Goal: Task Accomplishment & Management: Manage account settings

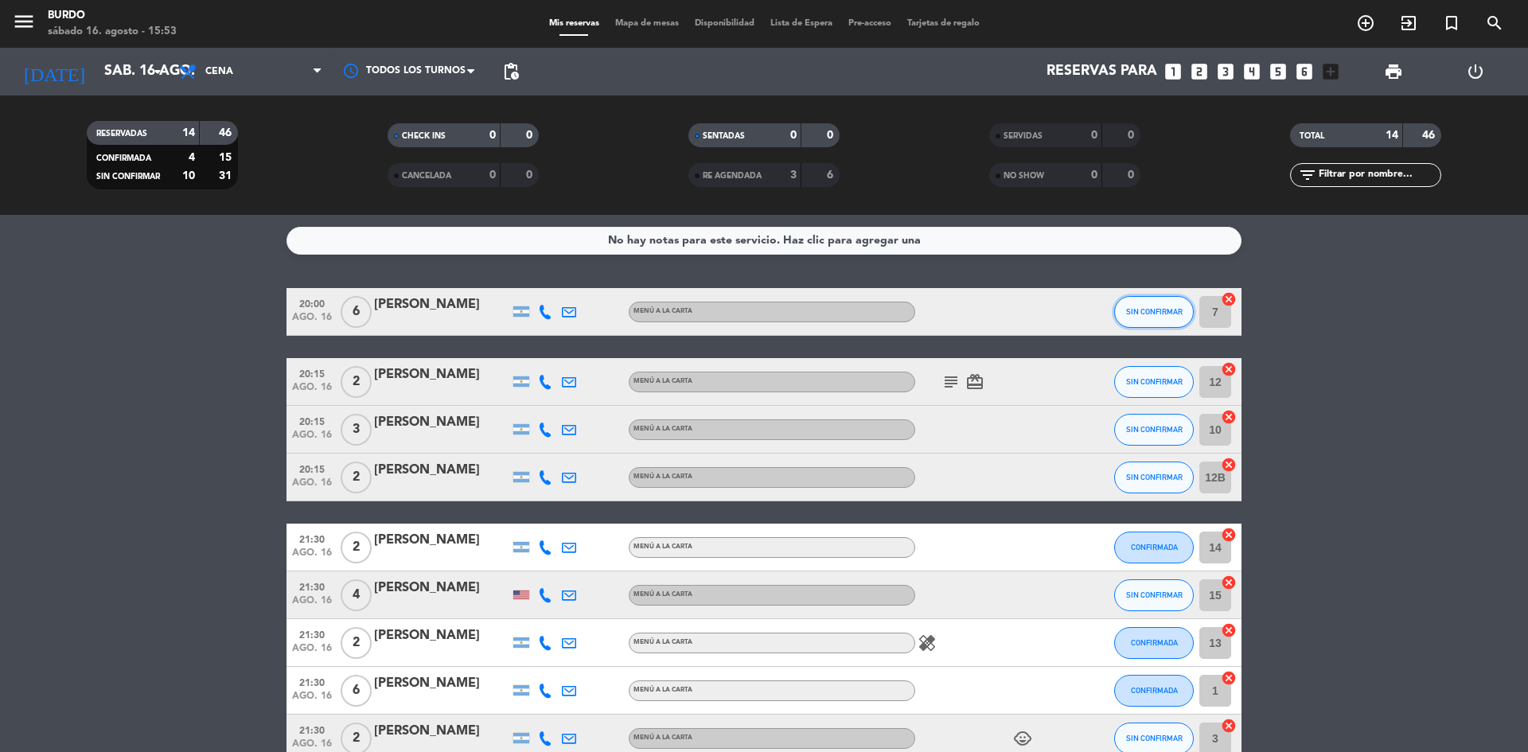
click at [1164, 311] on span "SIN CONFIRMAR" at bounding box center [1154, 311] width 57 height 9
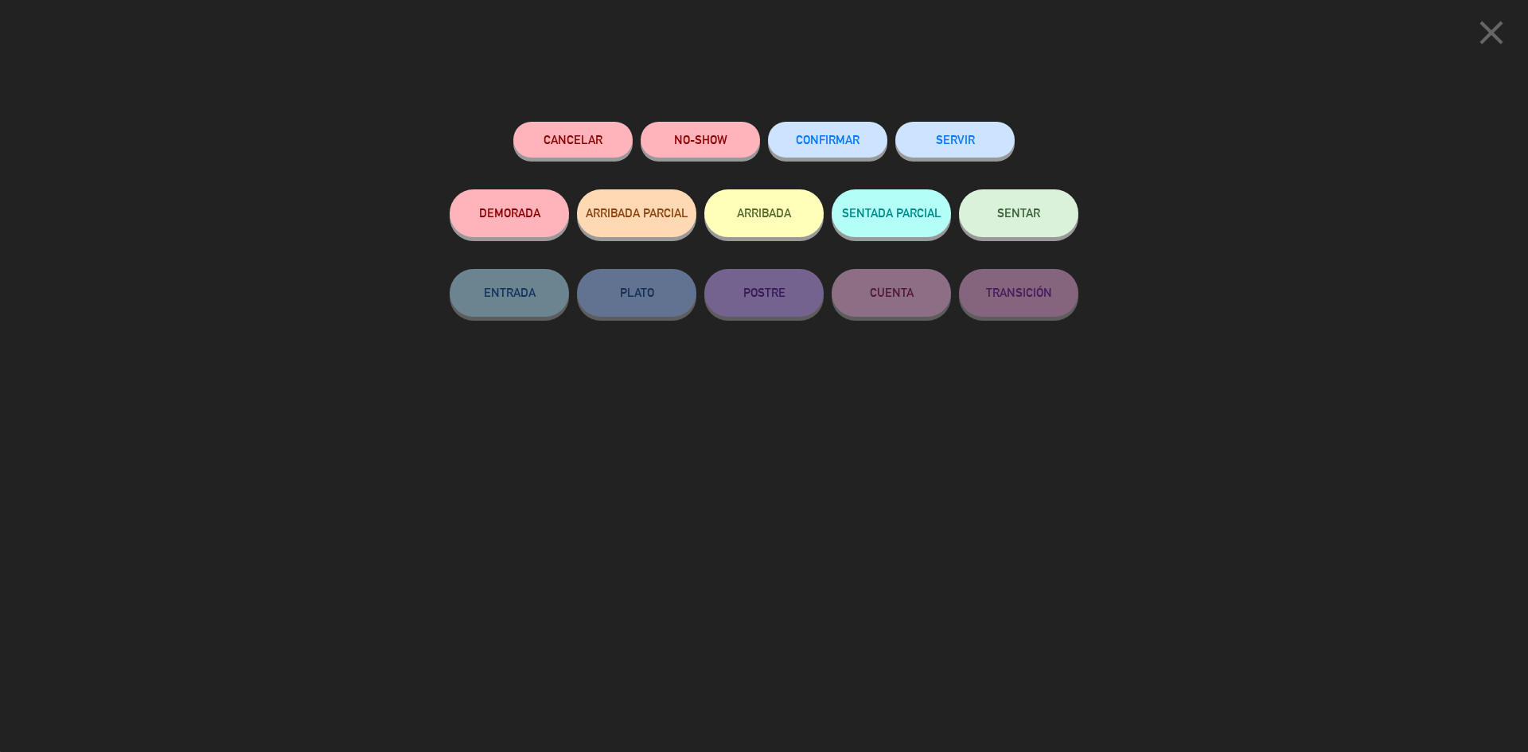
click at [842, 143] on span "CONFIRMAR" at bounding box center [828, 140] width 64 height 14
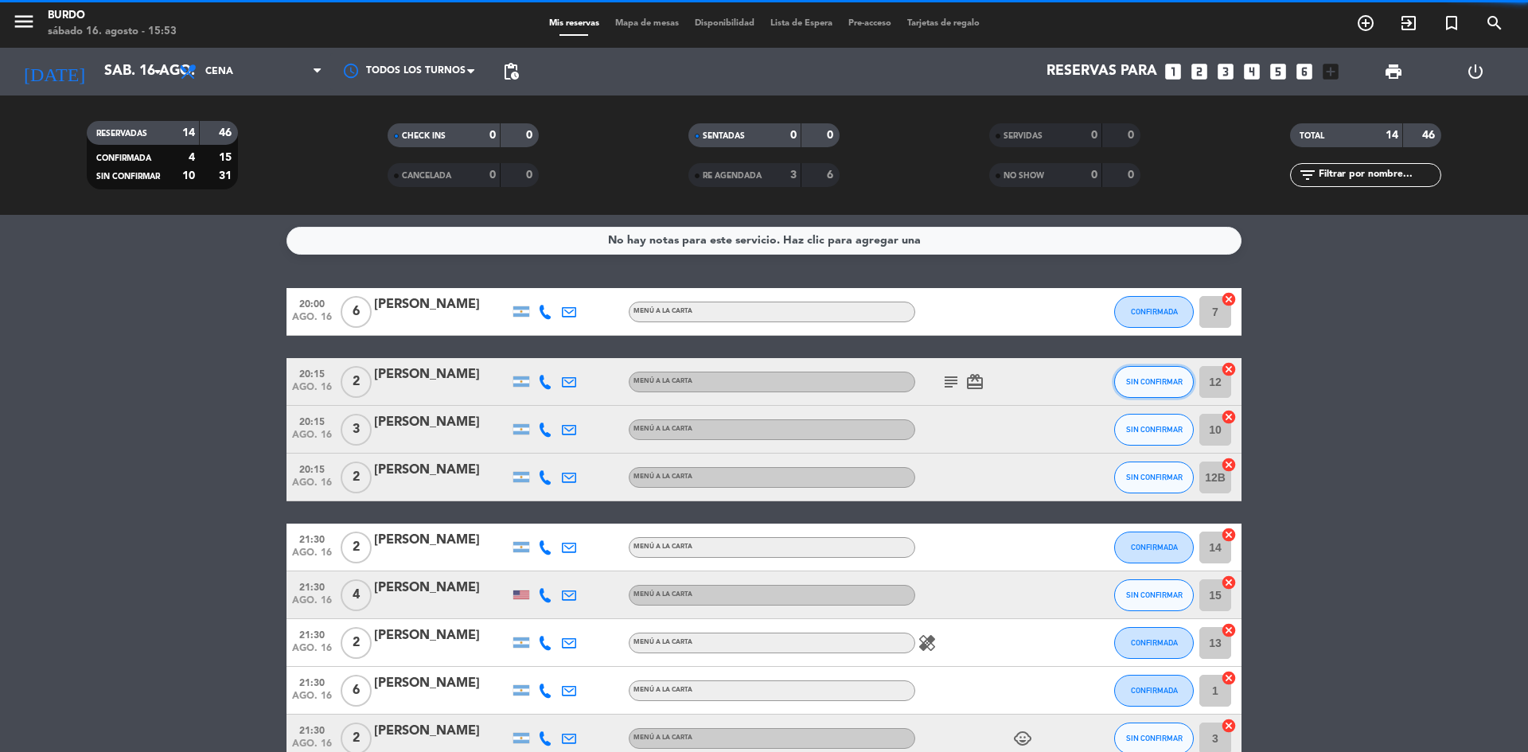
click at [1163, 391] on button "SIN CONFIRMAR" at bounding box center [1154, 382] width 80 height 32
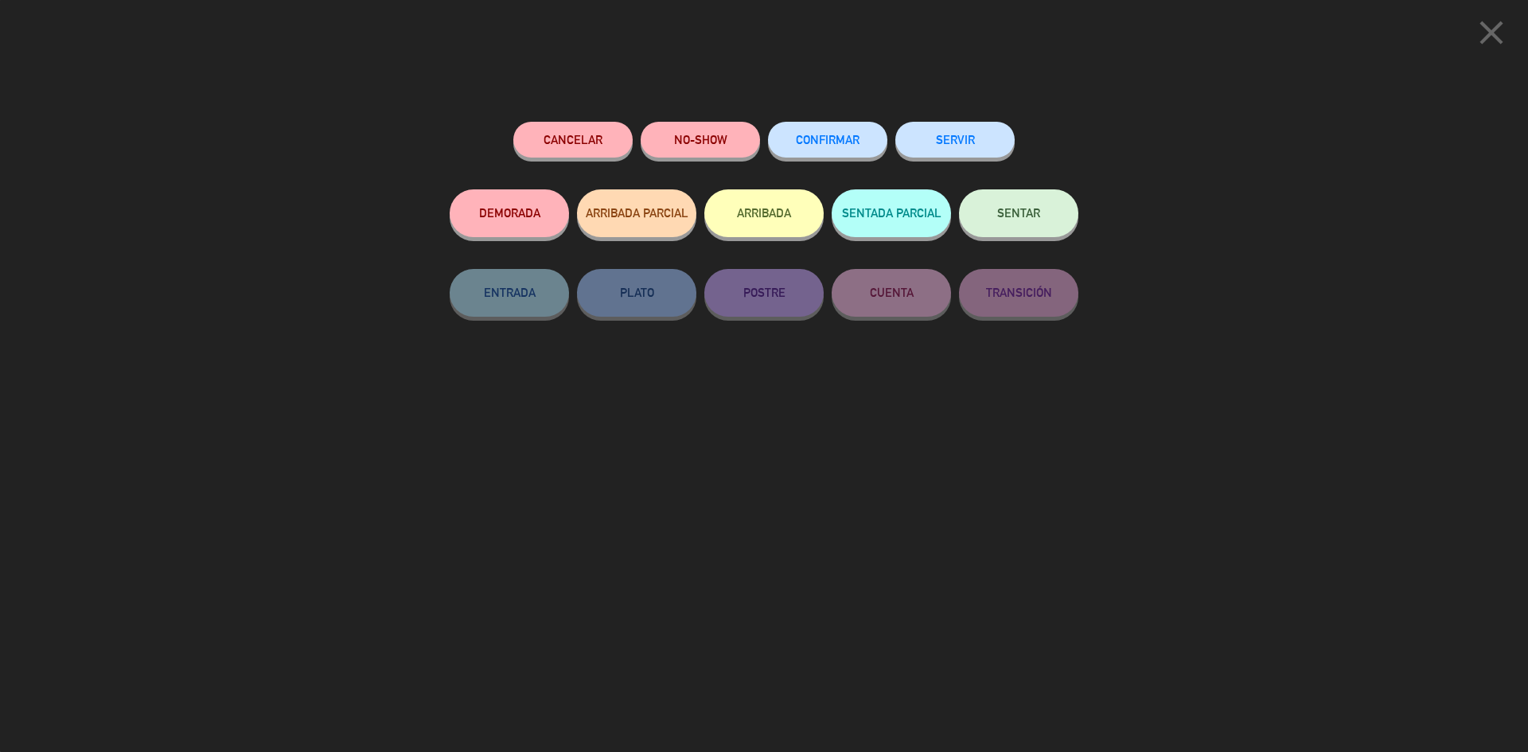
click at [832, 111] on div "Cancelar NO-SHOW CONFIRMAR SERVIR DEMORADA ARRIBADA PARCIAL ARRIBADA SENTADA PA…" at bounding box center [764, 431] width 651 height 641
click at [843, 131] on button "CONFIRMAR" at bounding box center [827, 140] width 119 height 36
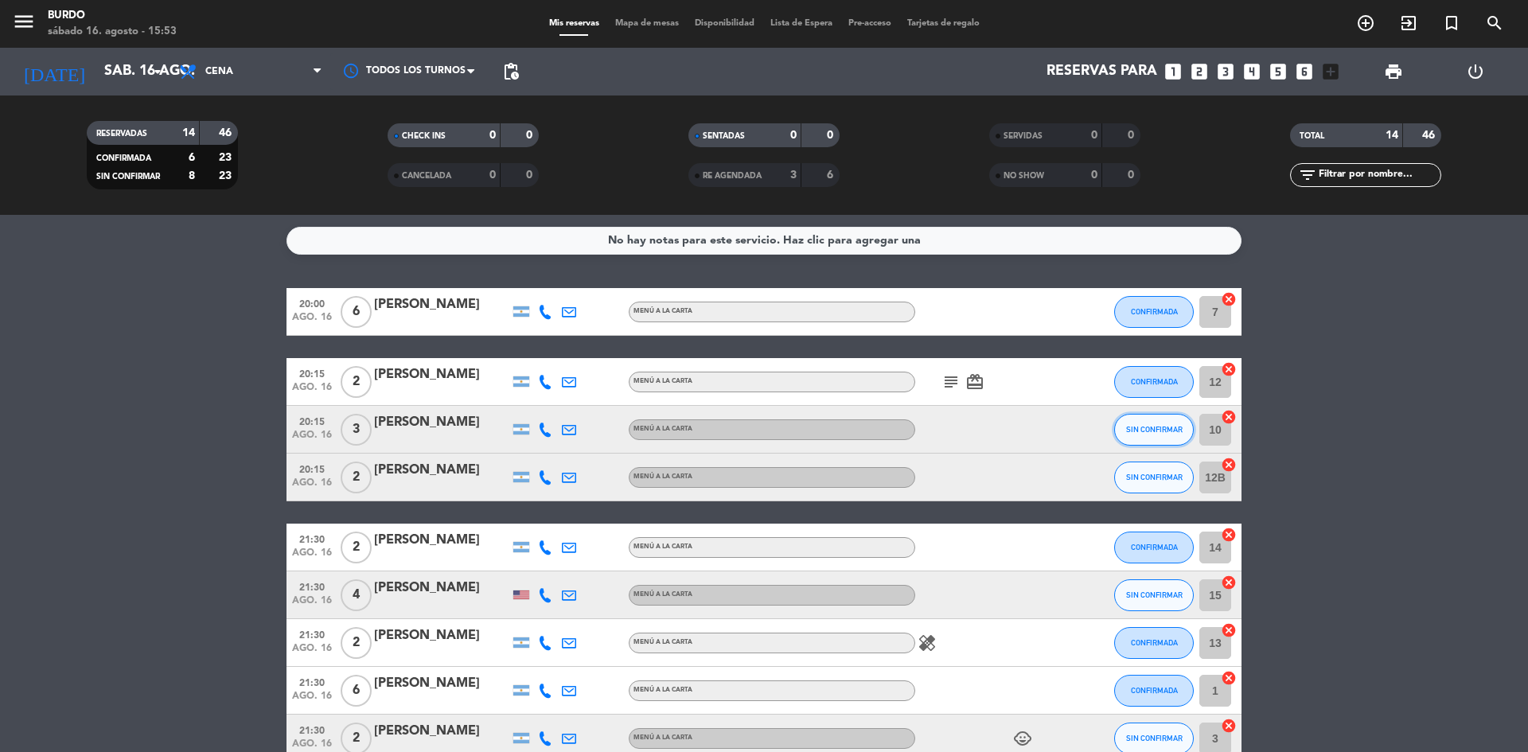
click at [1163, 431] on span "SIN CONFIRMAR" at bounding box center [1154, 429] width 57 height 9
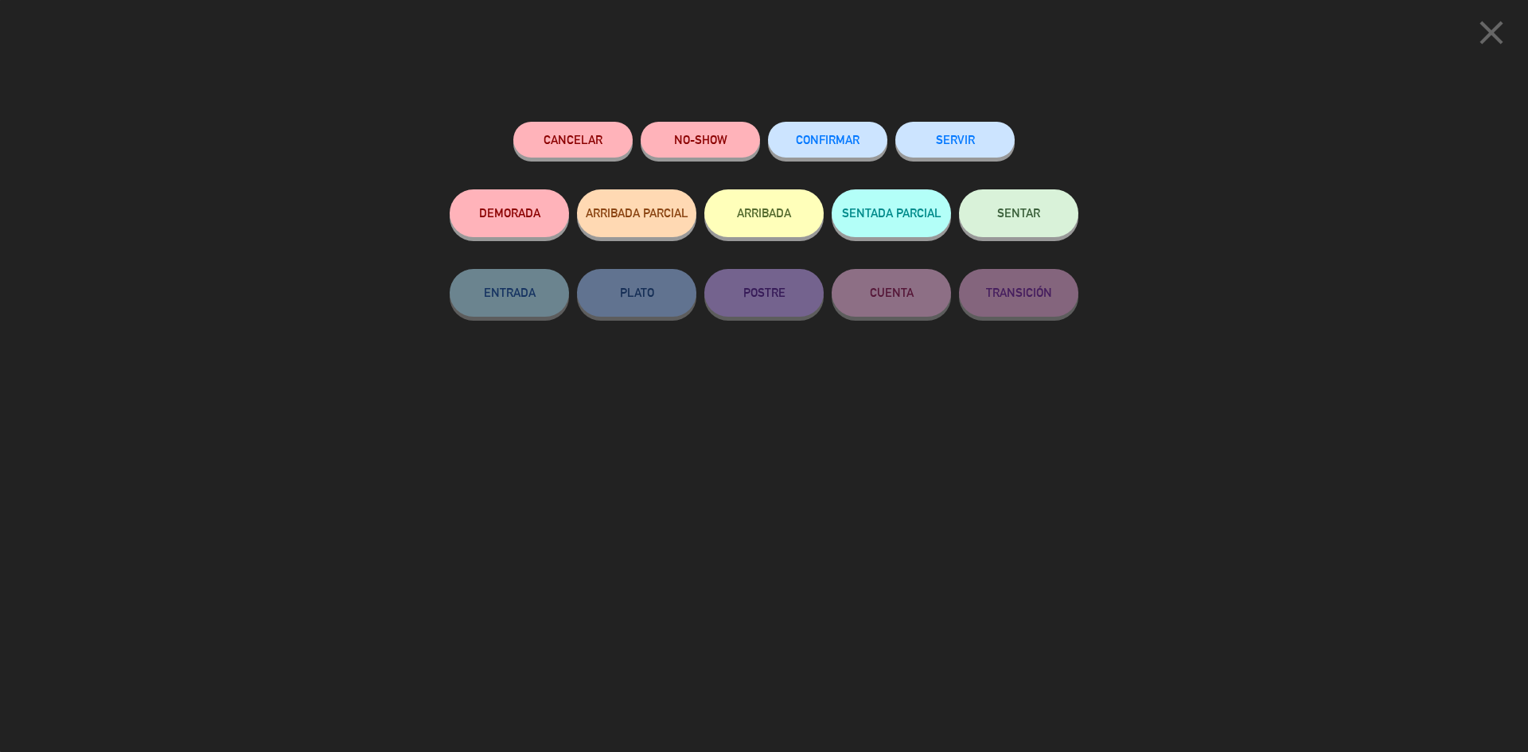
click at [816, 123] on div "CONFIRMAR" at bounding box center [827, 156] width 119 height 68
drag, startPoint x: 818, startPoint y: 146, endPoint x: 1000, endPoint y: 356, distance: 277.6
click at [818, 146] on span "CONFIRMAR" at bounding box center [828, 140] width 64 height 14
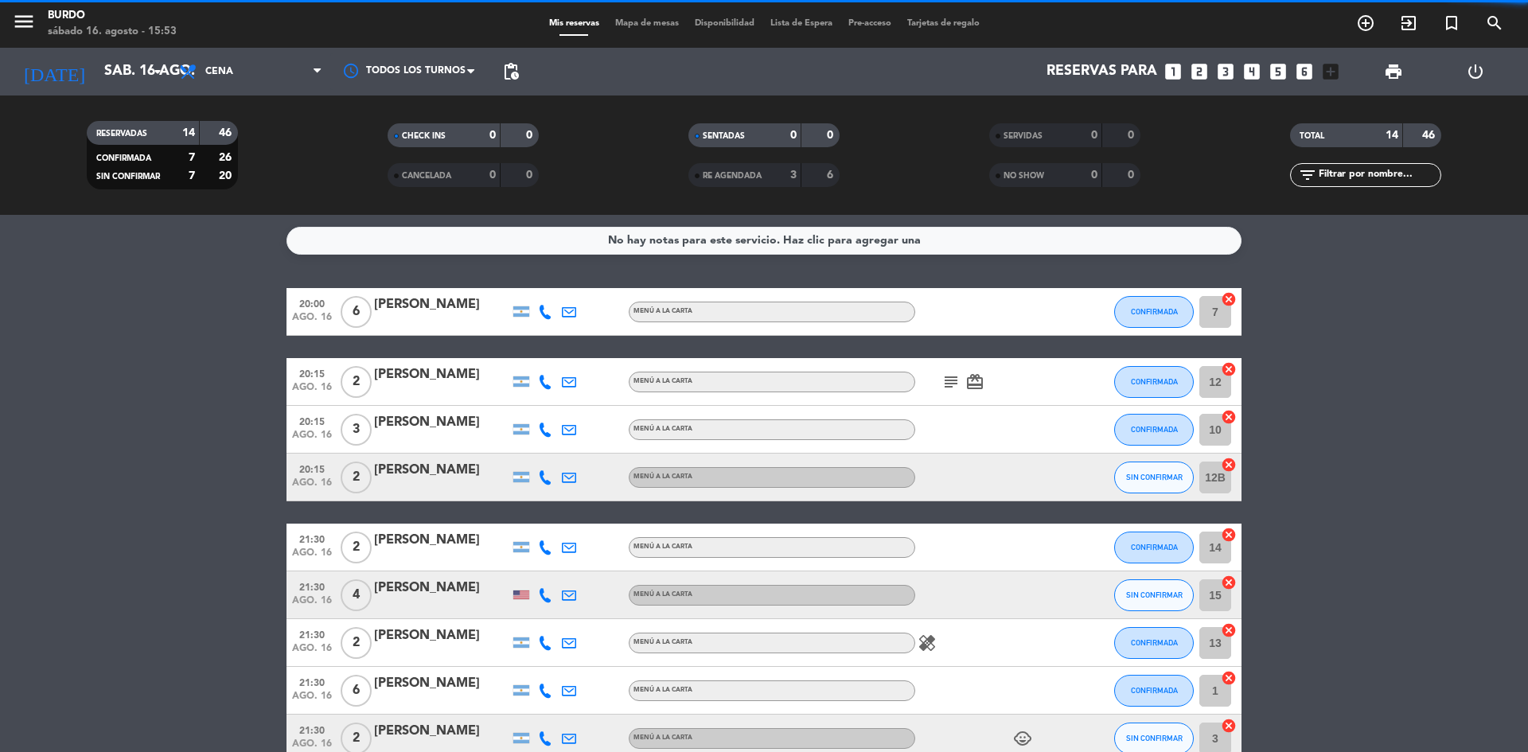
click at [1171, 478] on span "SIN CONFIRMAR" at bounding box center [1154, 477] width 57 height 9
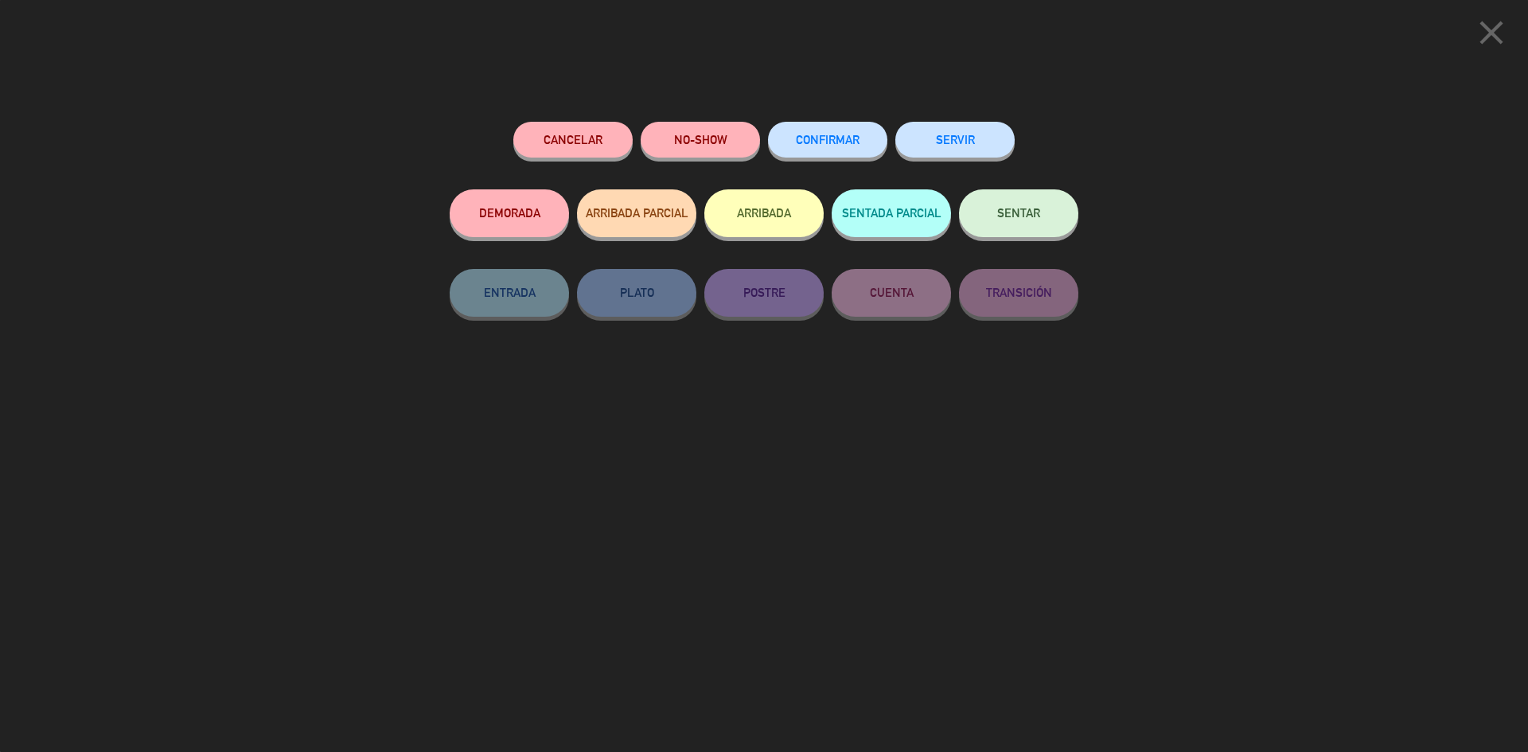
drag, startPoint x: 801, startPoint y: 149, endPoint x: 859, endPoint y: 244, distance: 110.7
click at [801, 149] on button "CONFIRMAR" at bounding box center [827, 140] width 119 height 36
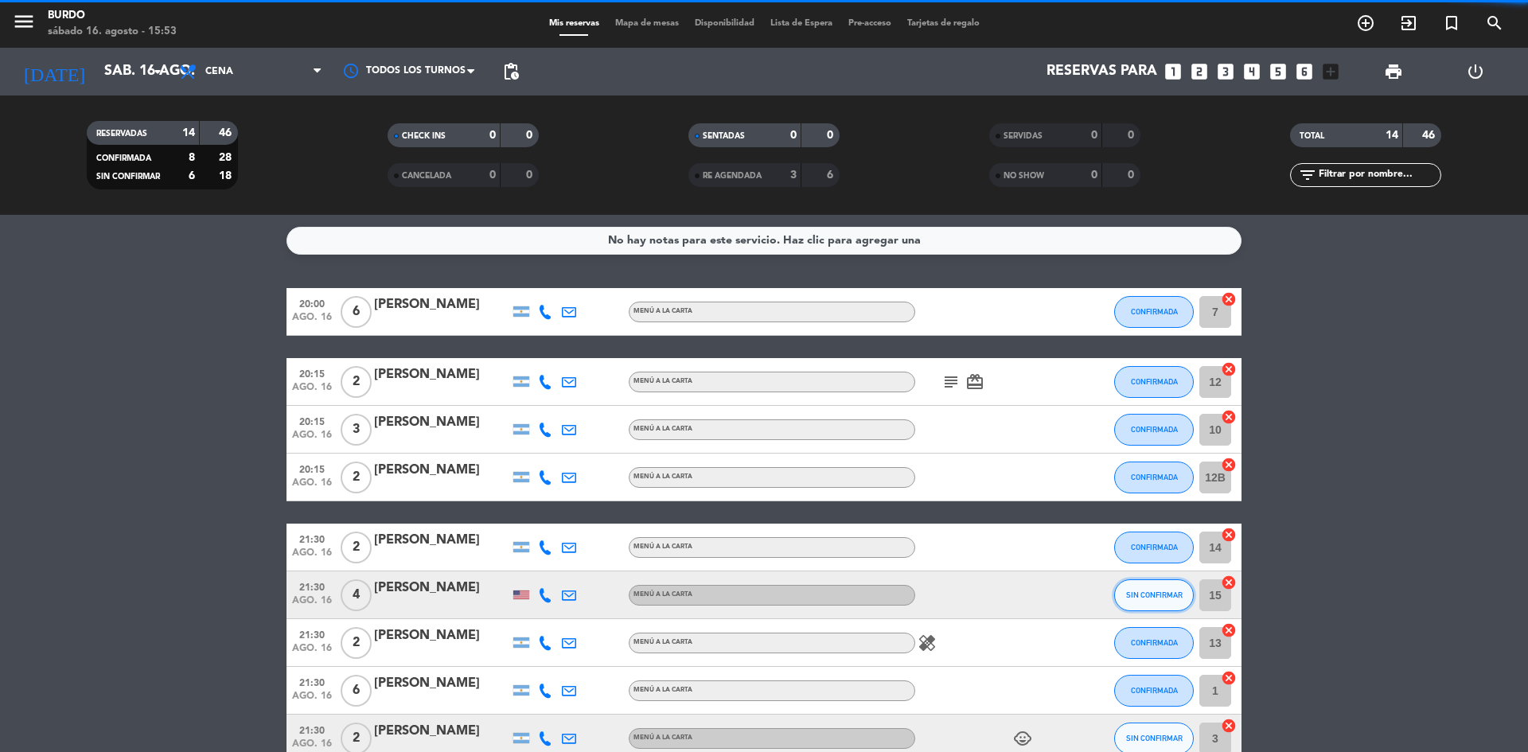
click at [1140, 602] on button "SIN CONFIRMAR" at bounding box center [1154, 595] width 80 height 32
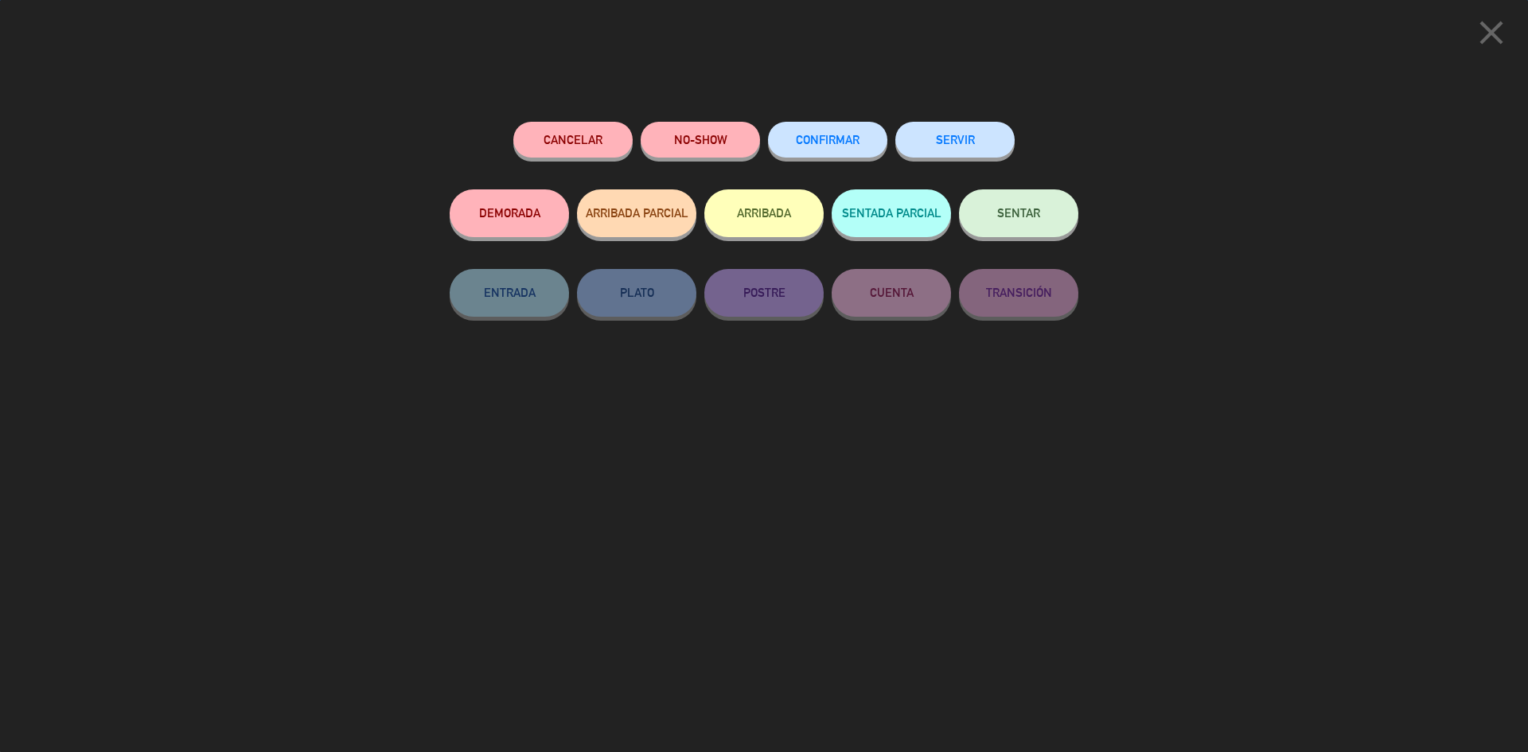
click at [826, 153] on button "CONFIRMAR" at bounding box center [827, 140] width 119 height 36
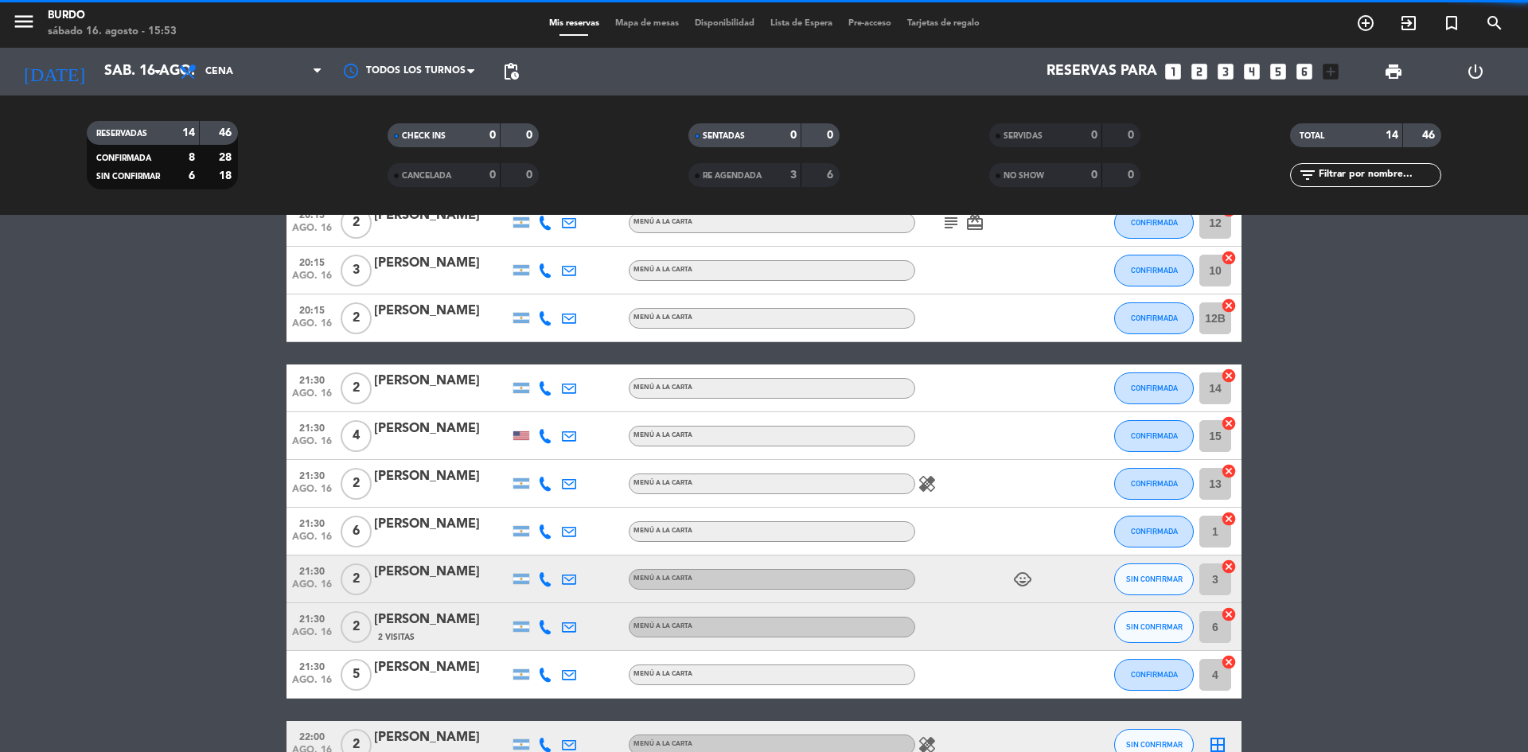
scroll to position [239, 0]
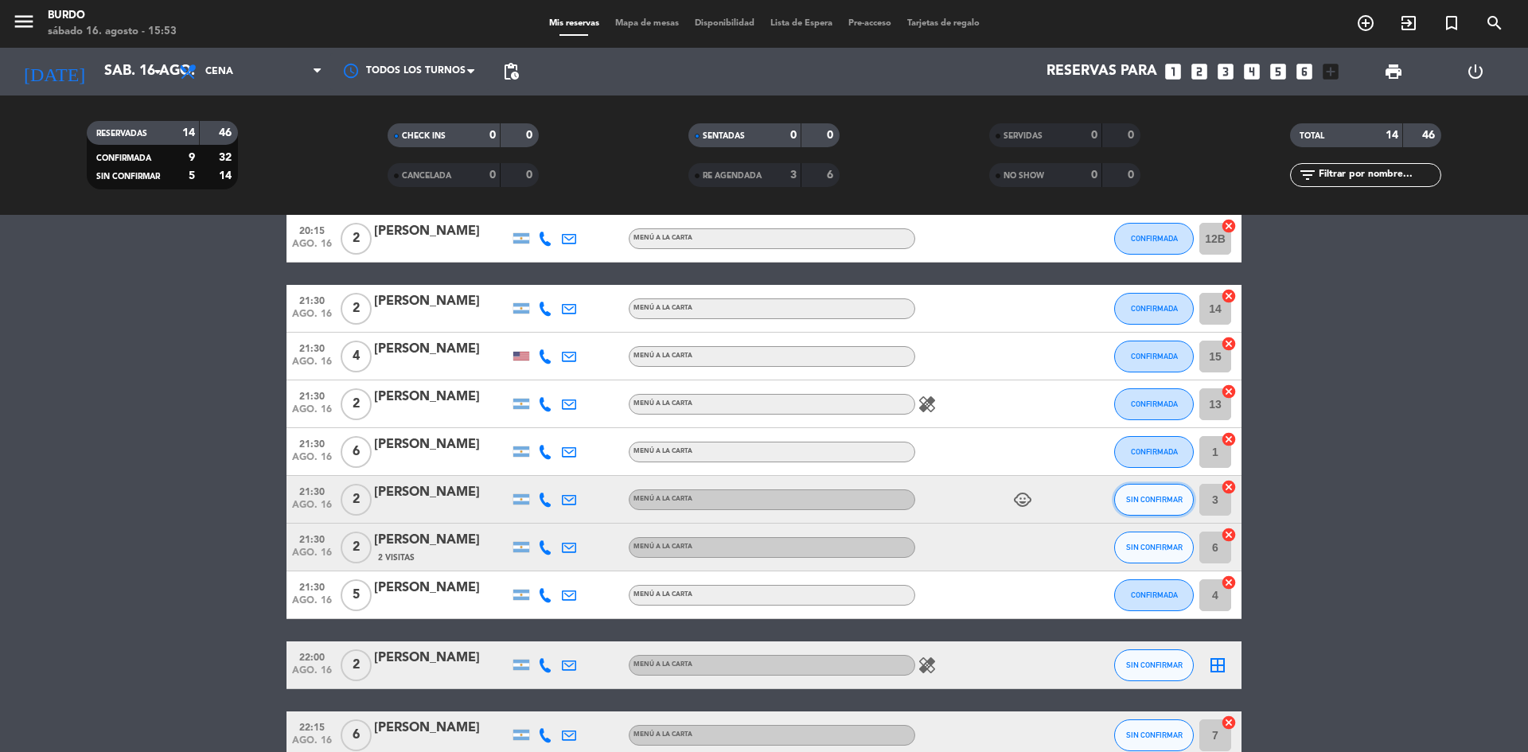
click at [1132, 491] on button "SIN CONFIRMAR" at bounding box center [1154, 500] width 80 height 32
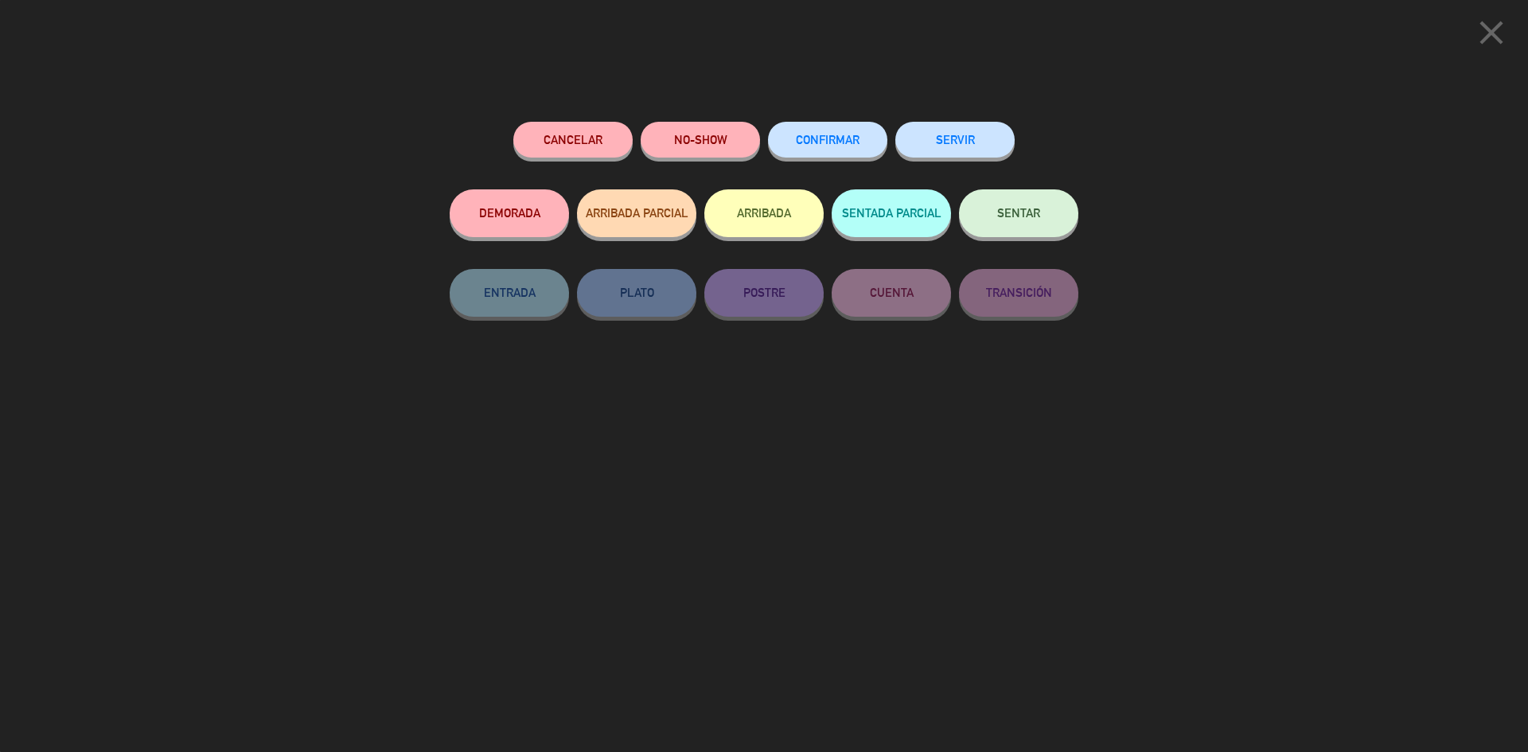
click at [822, 123] on div "CONFIRMAR" at bounding box center [827, 156] width 119 height 68
drag, startPoint x: 844, startPoint y: 136, endPoint x: 834, endPoint y: 143, distance: 12.6
click at [843, 138] on span "CONFIRMAR" at bounding box center [828, 140] width 64 height 14
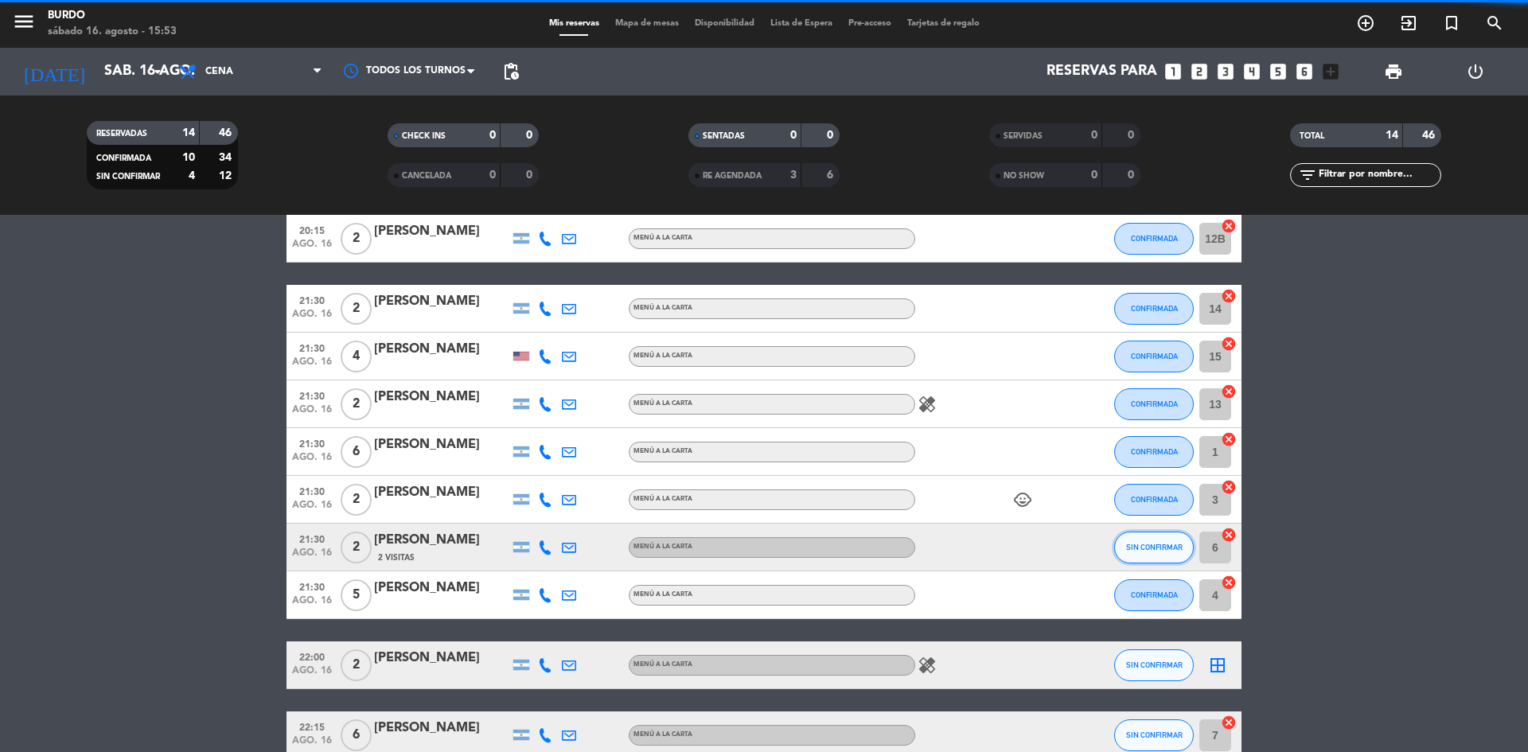
click at [1129, 552] on button "SIN CONFIRMAR" at bounding box center [1154, 548] width 80 height 32
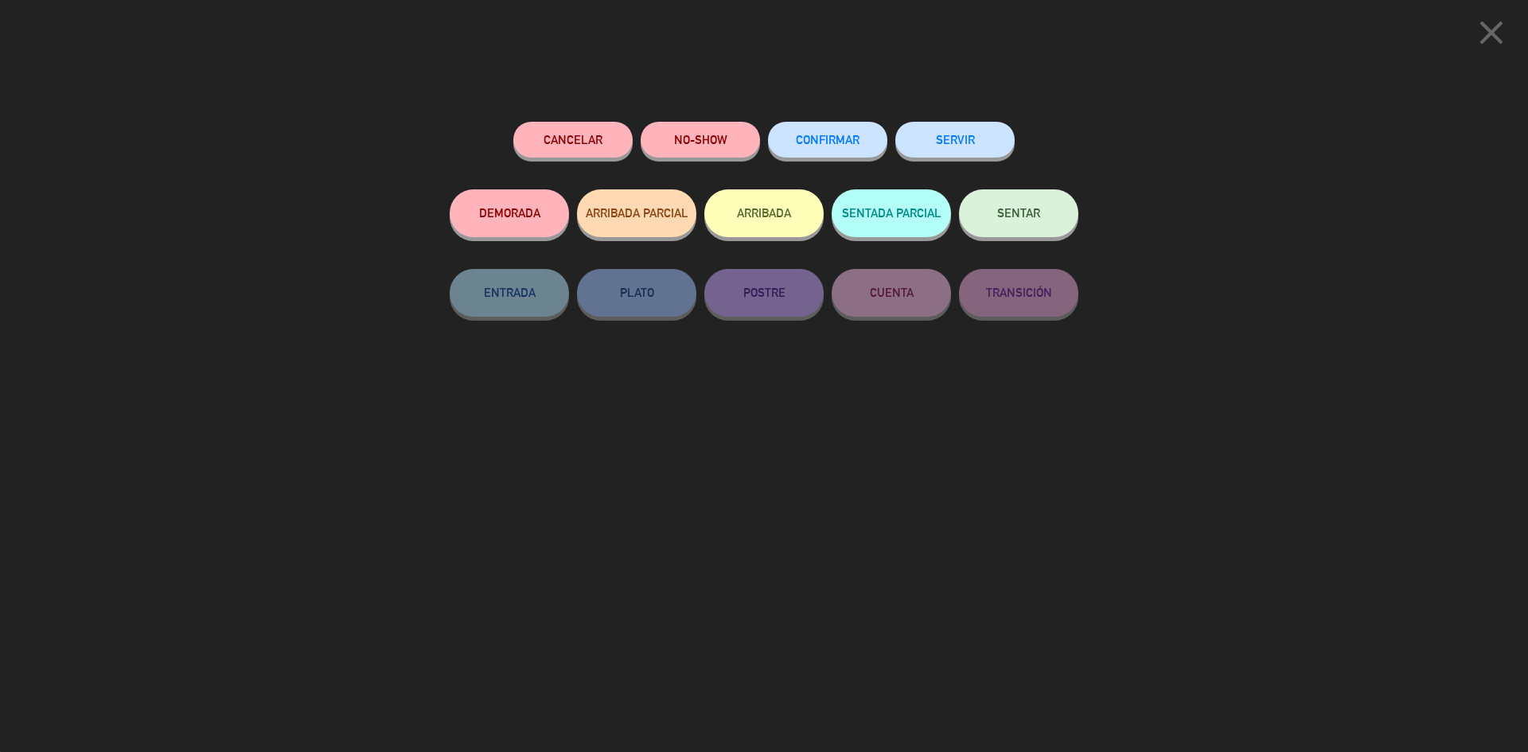
click at [815, 144] on span "CONFIRMAR" at bounding box center [828, 140] width 64 height 14
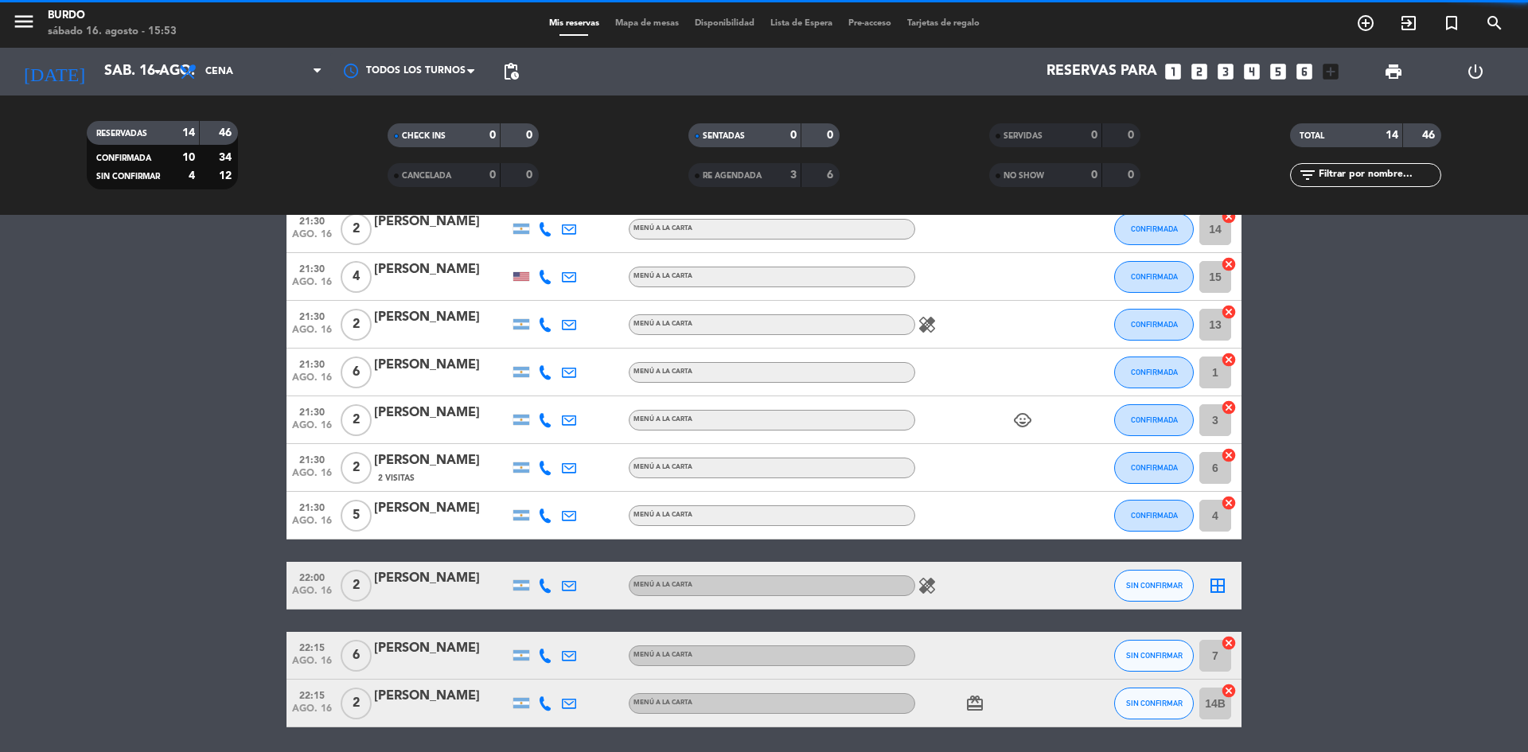
scroll to position [373, 0]
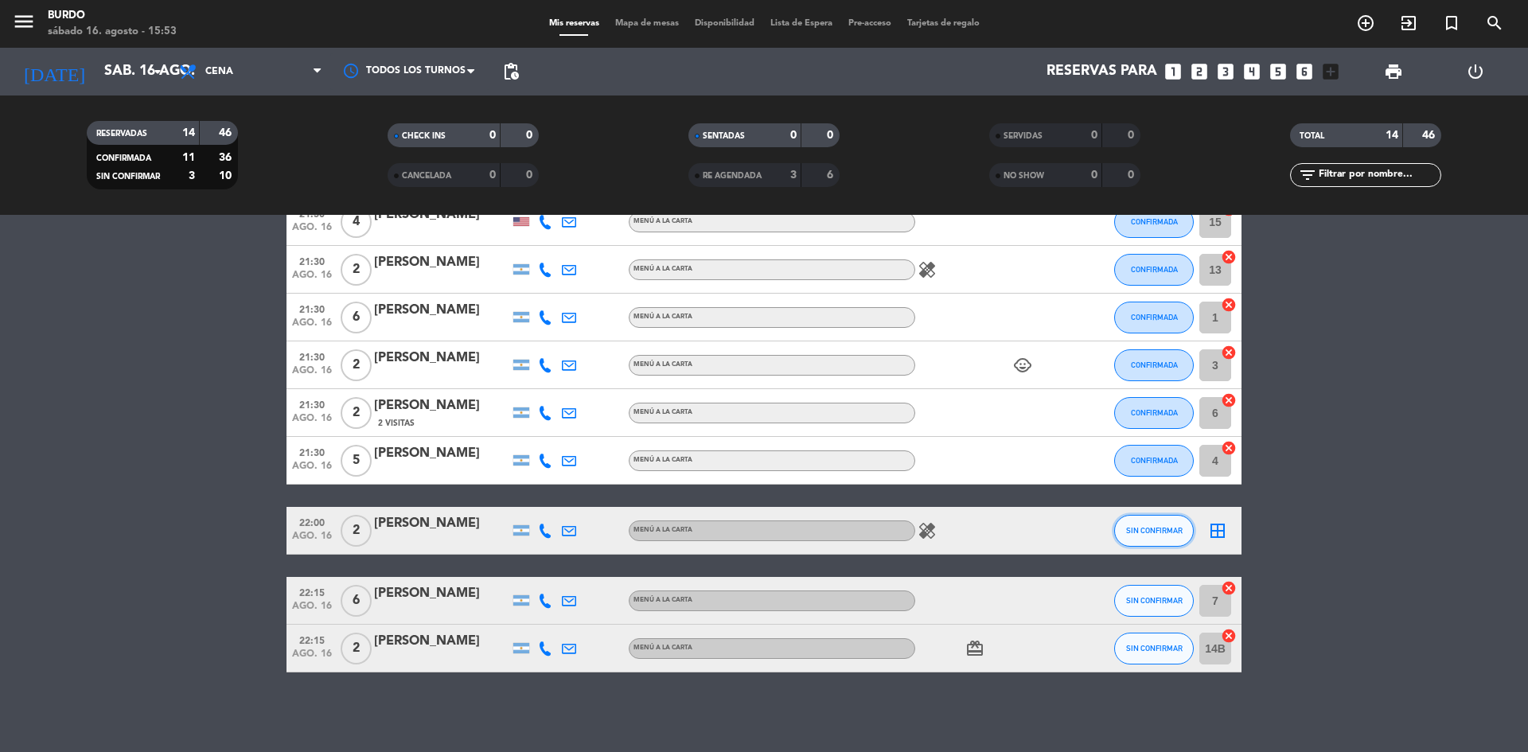
click at [1143, 537] on button "SIN CONFIRMAR" at bounding box center [1154, 531] width 80 height 32
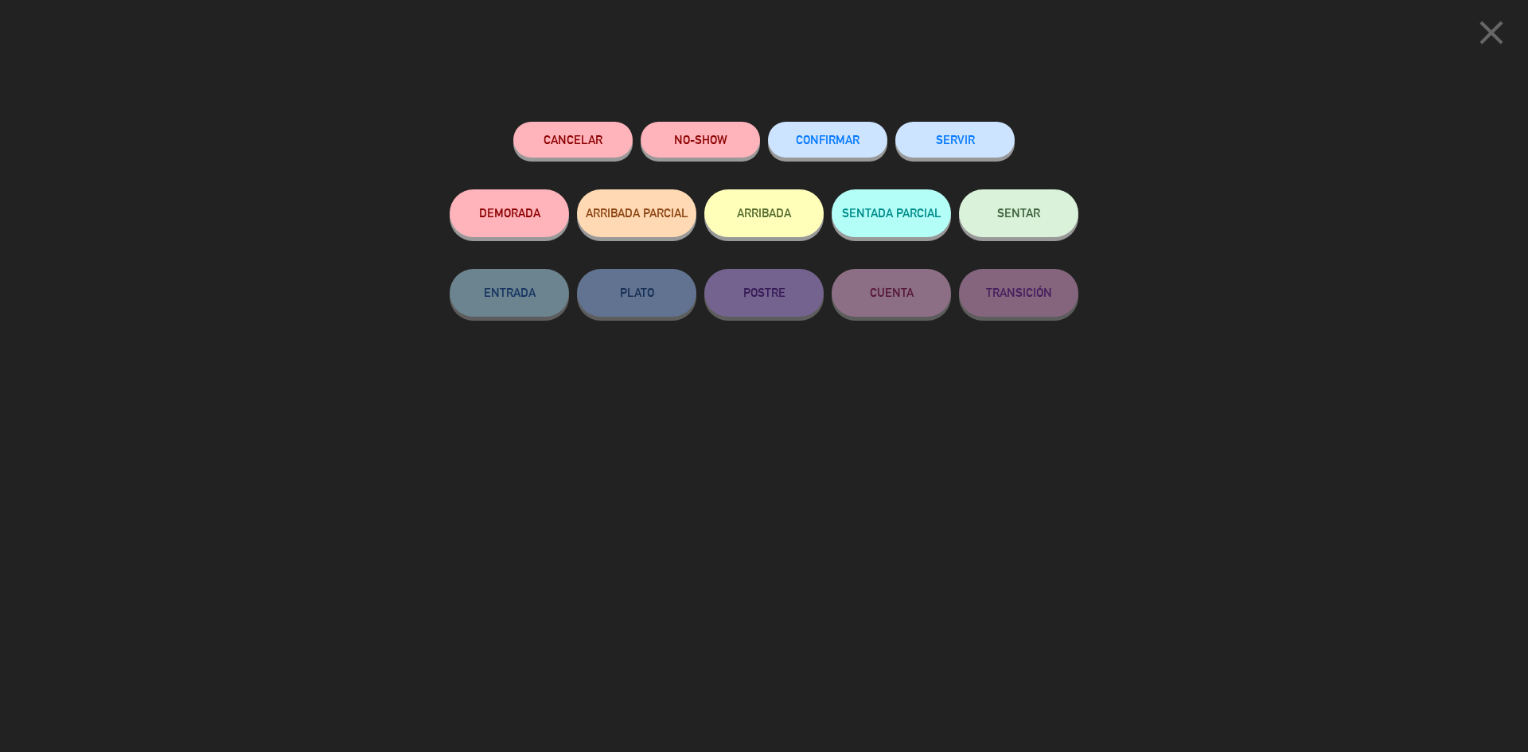
click at [820, 148] on button "CONFIRMAR" at bounding box center [827, 140] width 119 height 36
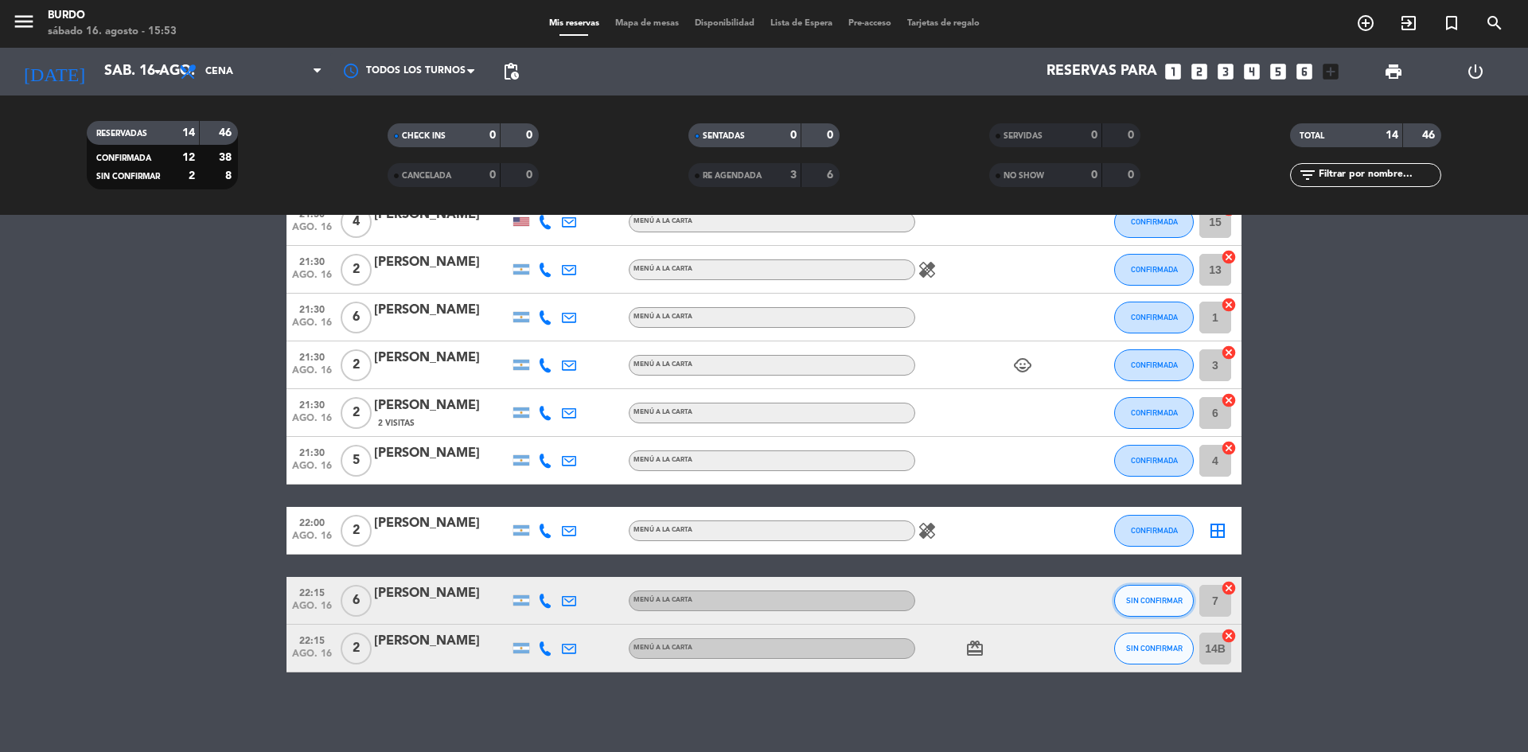
click at [1173, 610] on button "SIN CONFIRMAR" at bounding box center [1154, 601] width 80 height 32
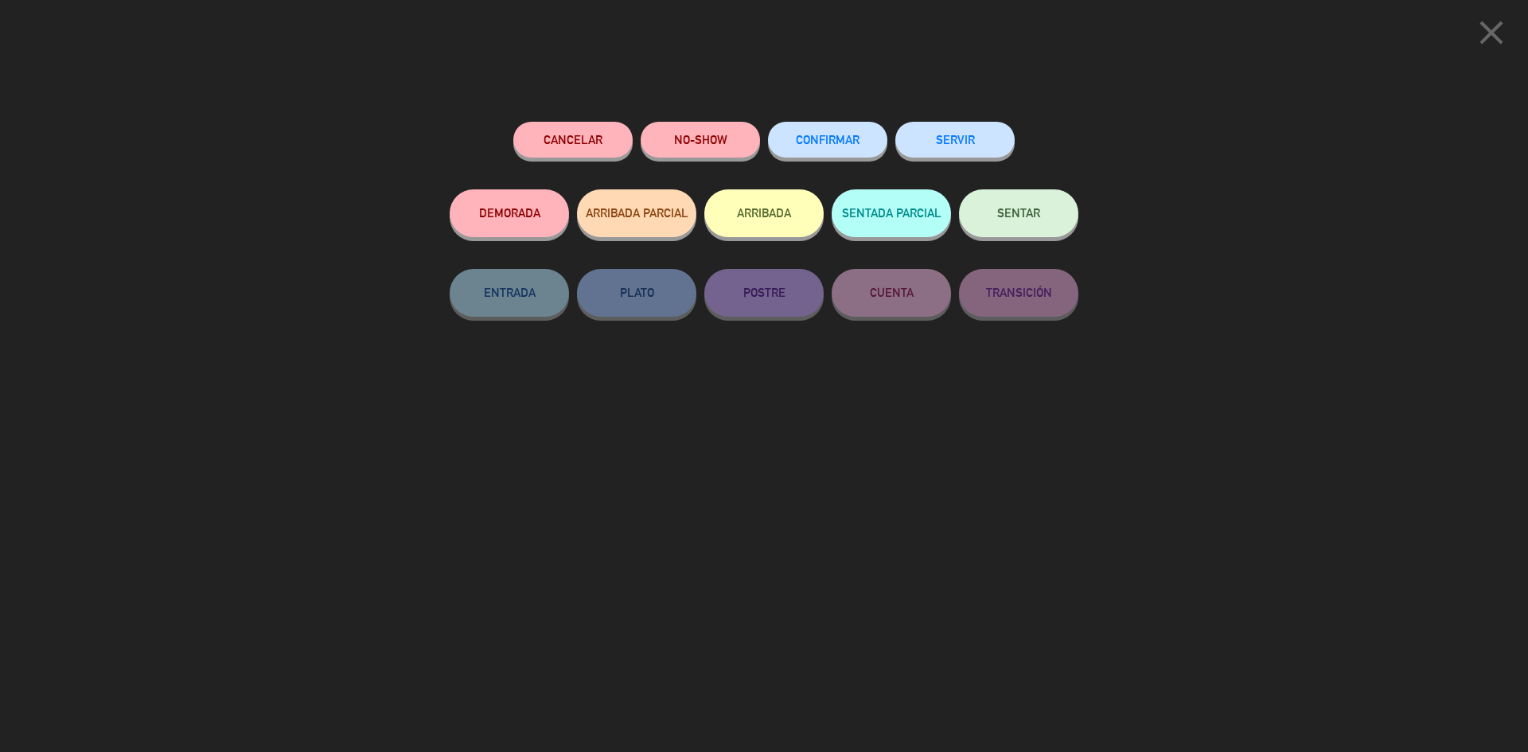
click at [809, 140] on span "CONFIRMAR" at bounding box center [828, 140] width 64 height 14
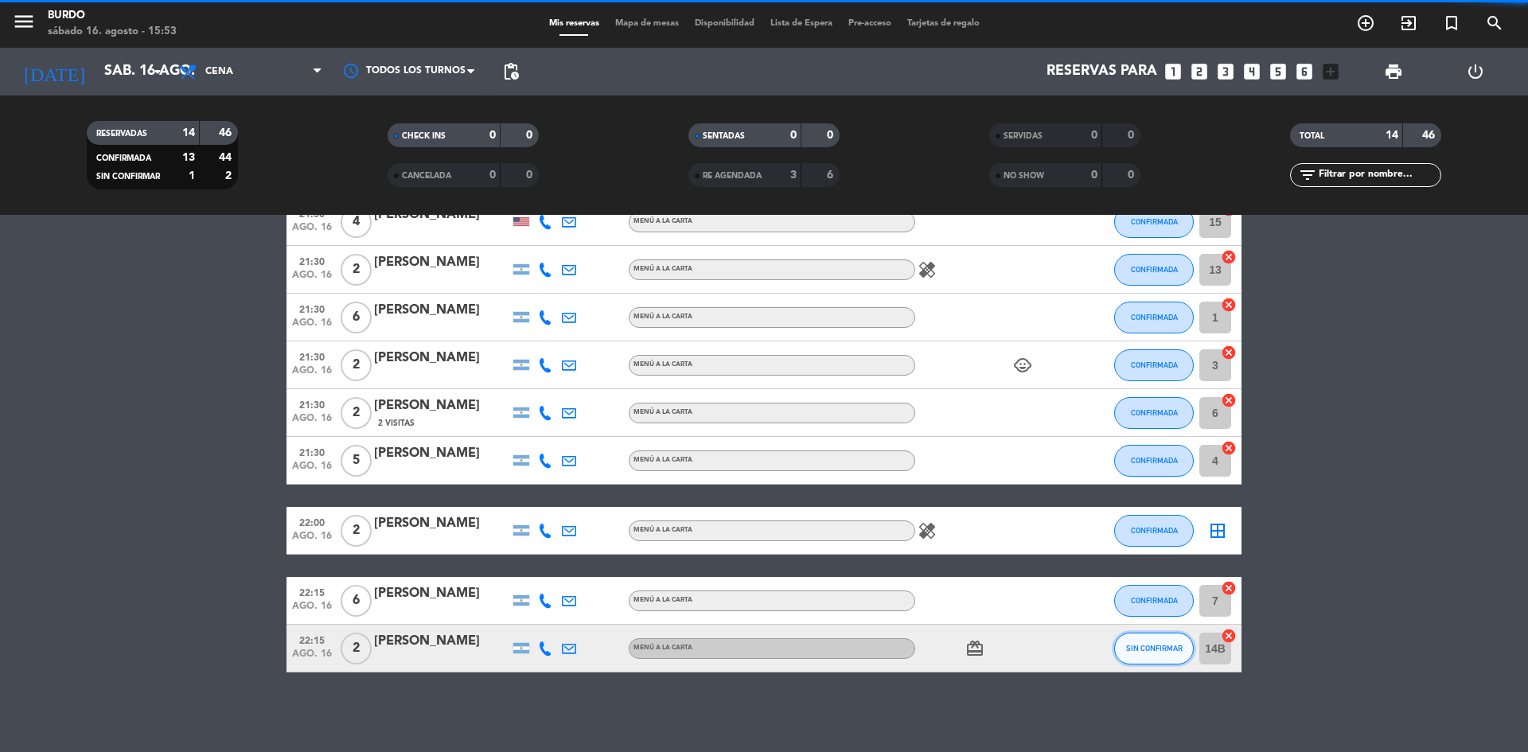
click at [1164, 641] on button "SIN CONFIRMAR" at bounding box center [1154, 649] width 80 height 32
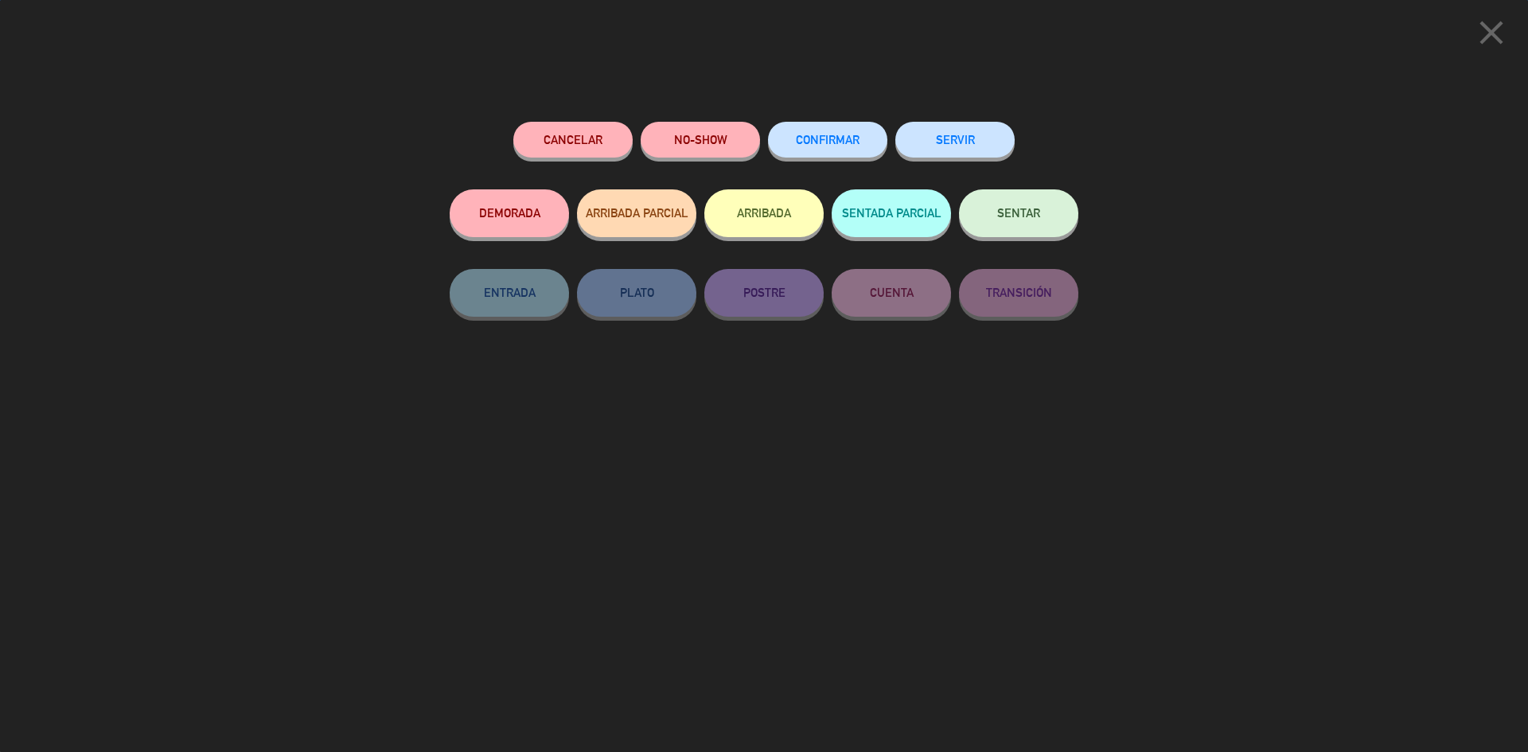
click at [807, 119] on div "Cancelar NO-SHOW CONFIRMAR SERVIR DEMORADA ARRIBADA PARCIAL ARRIBADA SENTADA PA…" at bounding box center [764, 431] width 651 height 641
click at [807, 126] on button "CONFIRMAR" at bounding box center [827, 140] width 119 height 36
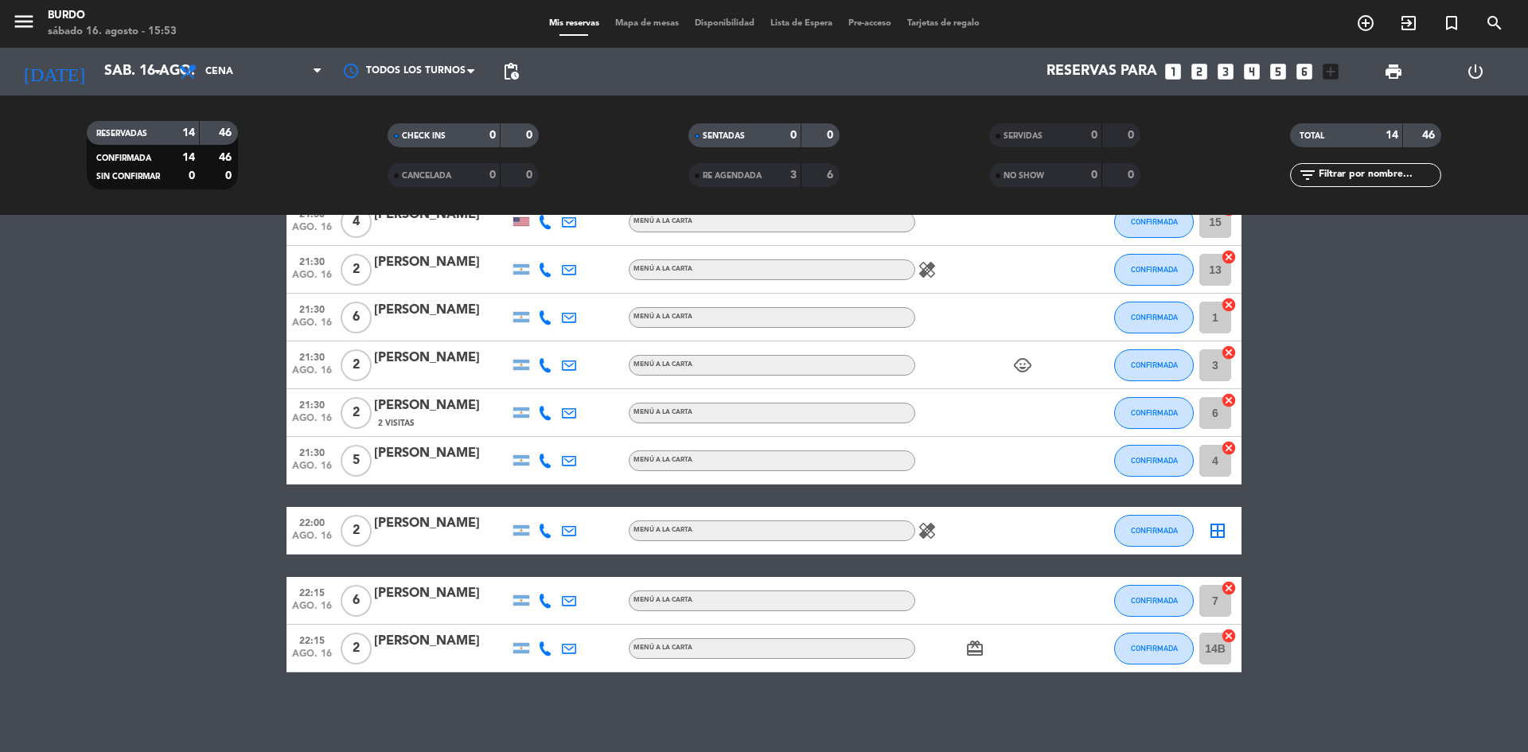
click at [646, 26] on span "Mapa de mesas" at bounding box center [647, 23] width 80 height 9
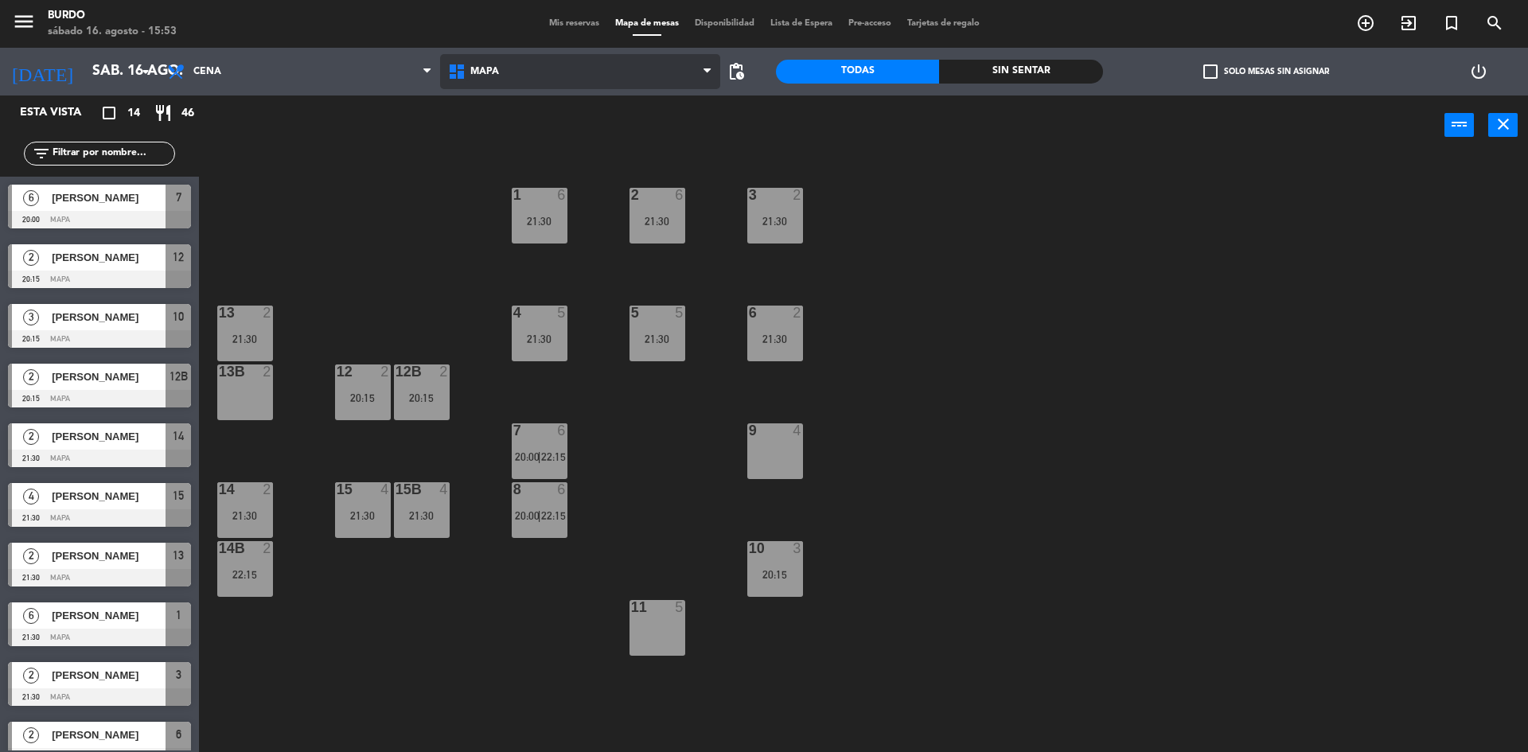
click at [462, 64] on icon at bounding box center [458, 71] width 23 height 19
click at [470, 103] on ng-component "menu Burdo [DATE] 16. agosto - 15:53 Mis reservas Mapa de mesas Disponibilidad …" at bounding box center [764, 378] width 1528 height 756
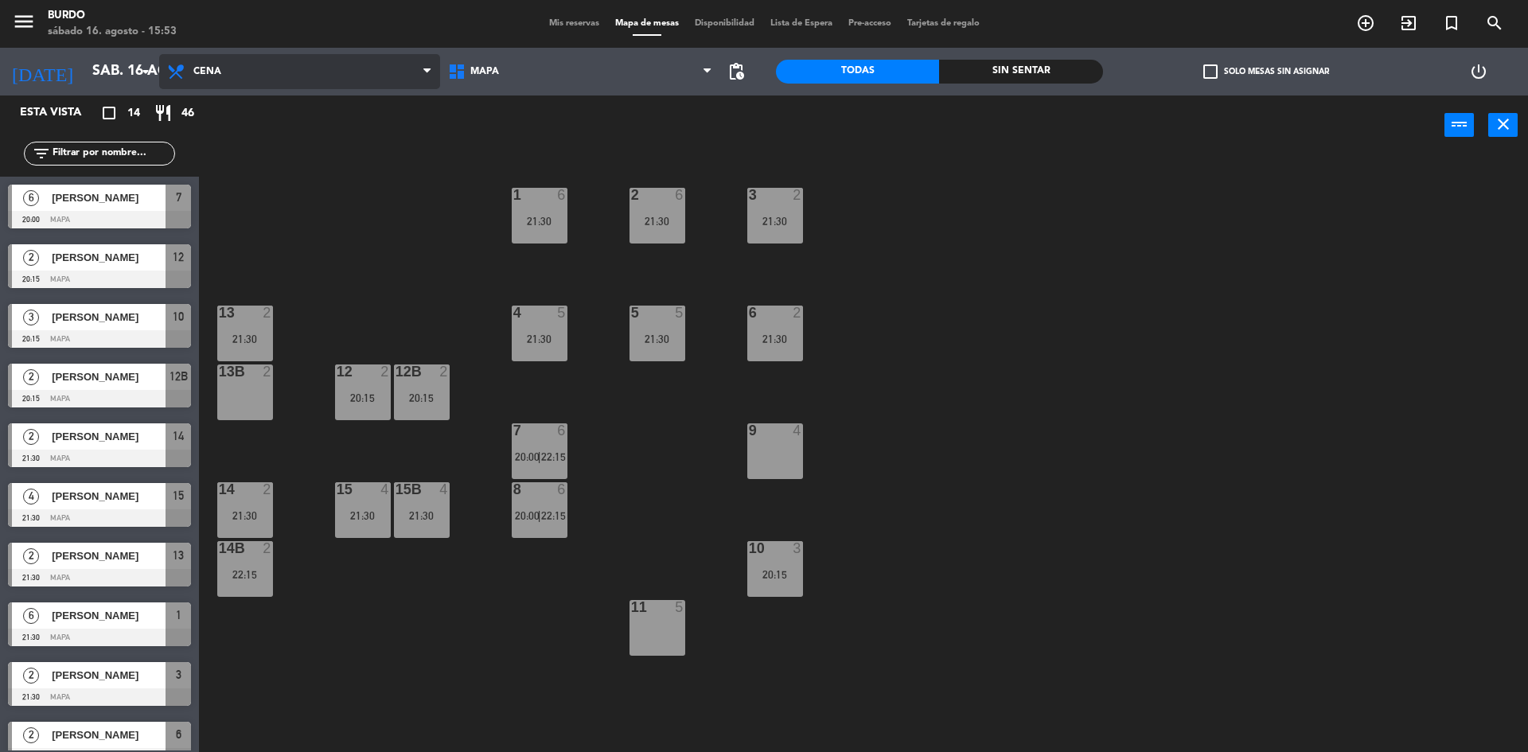
click at [426, 72] on icon at bounding box center [426, 71] width 7 height 13
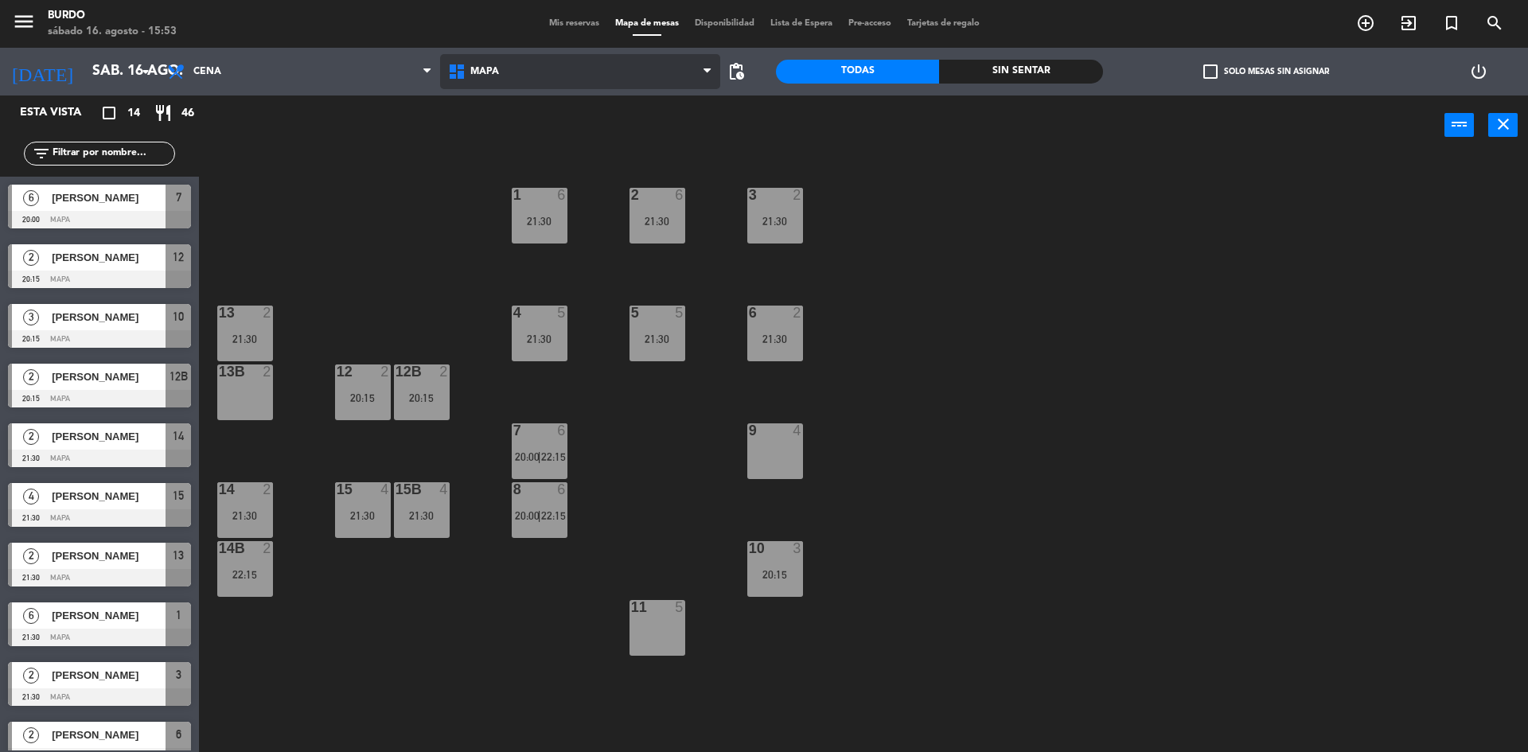
click at [489, 72] on span "MAPA" at bounding box center [484, 71] width 29 height 11
click at [582, 27] on span "Mis reservas" at bounding box center [574, 23] width 66 height 9
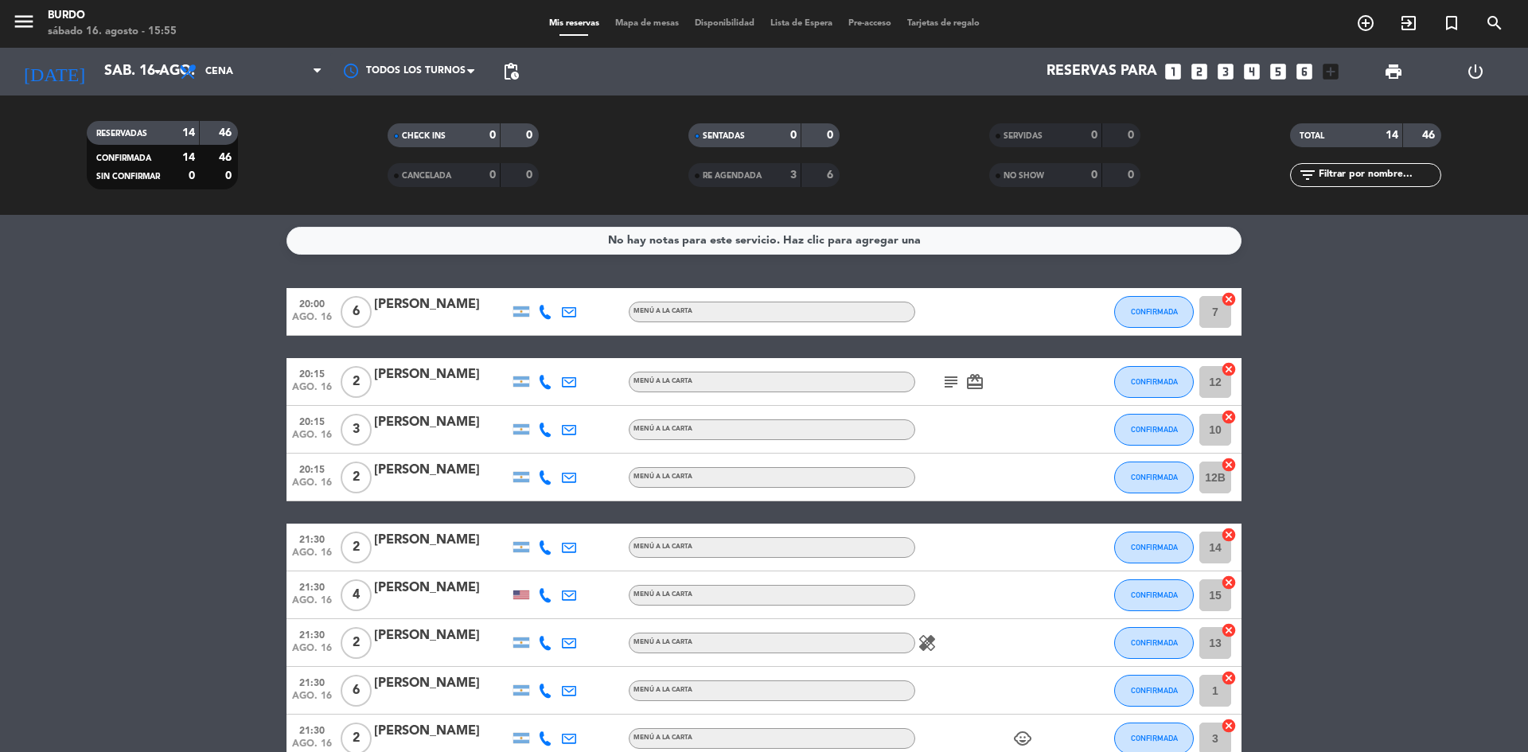
scroll to position [159, 0]
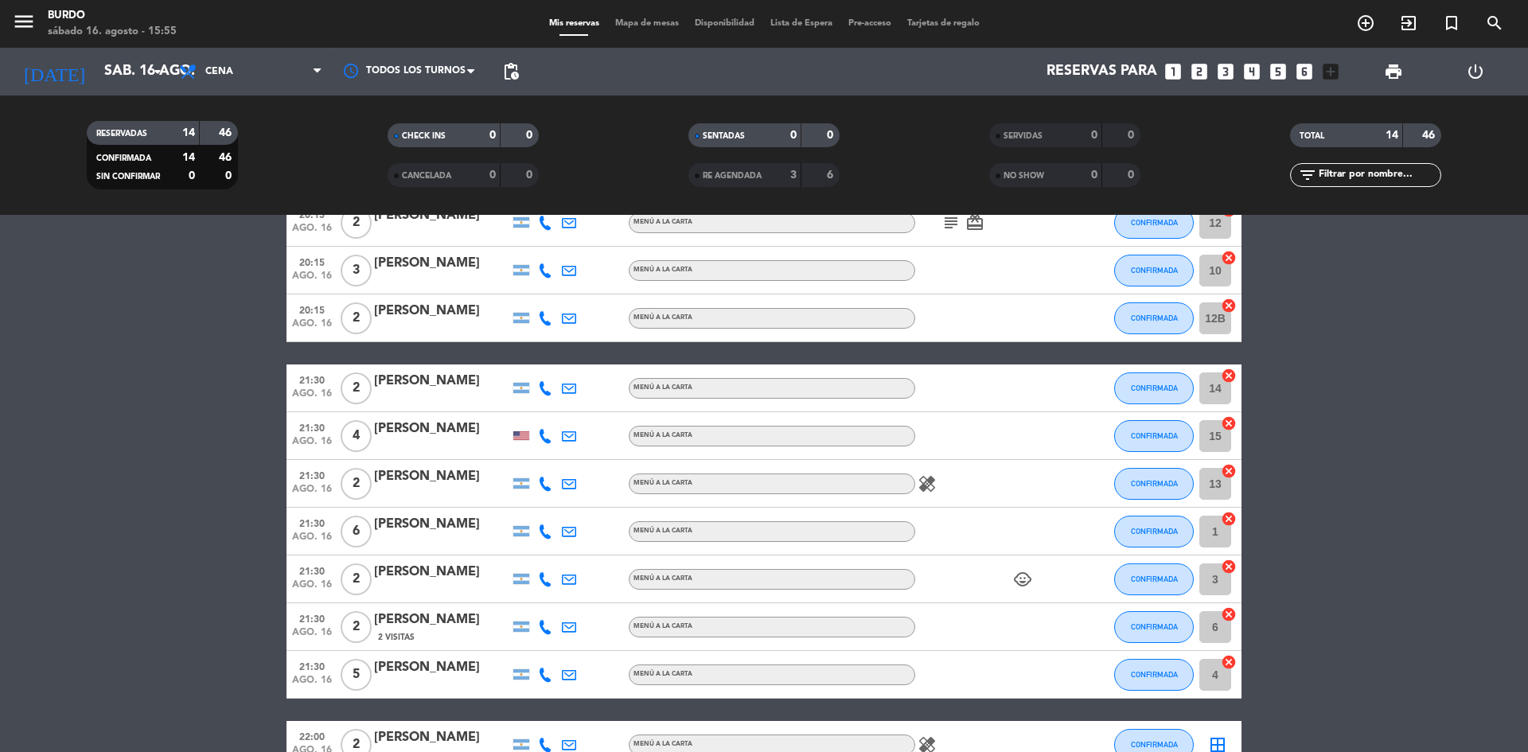
click at [419, 483] on div "[PERSON_NAME]" at bounding box center [441, 476] width 135 height 21
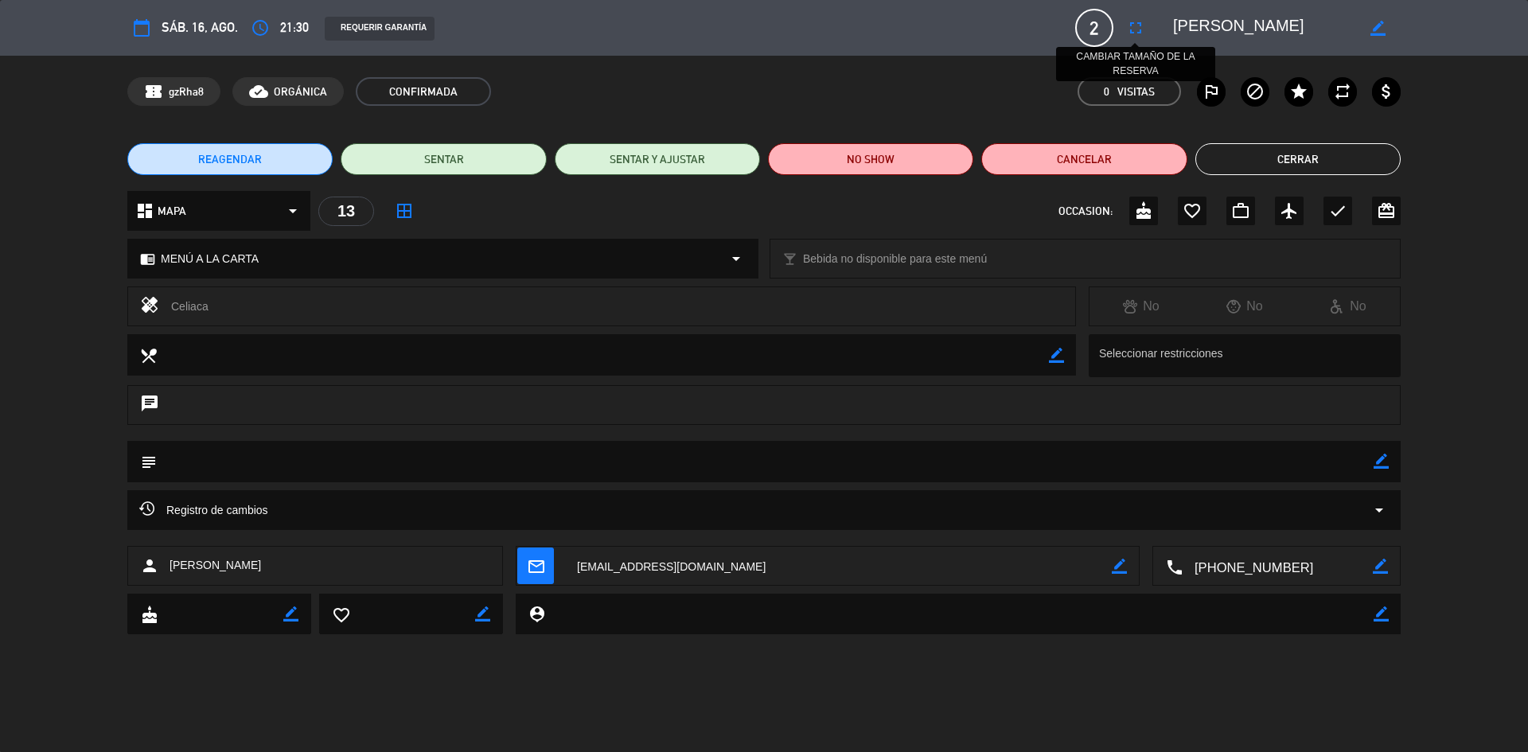
click at [1140, 33] on icon "fullscreen" at bounding box center [1135, 27] width 19 height 19
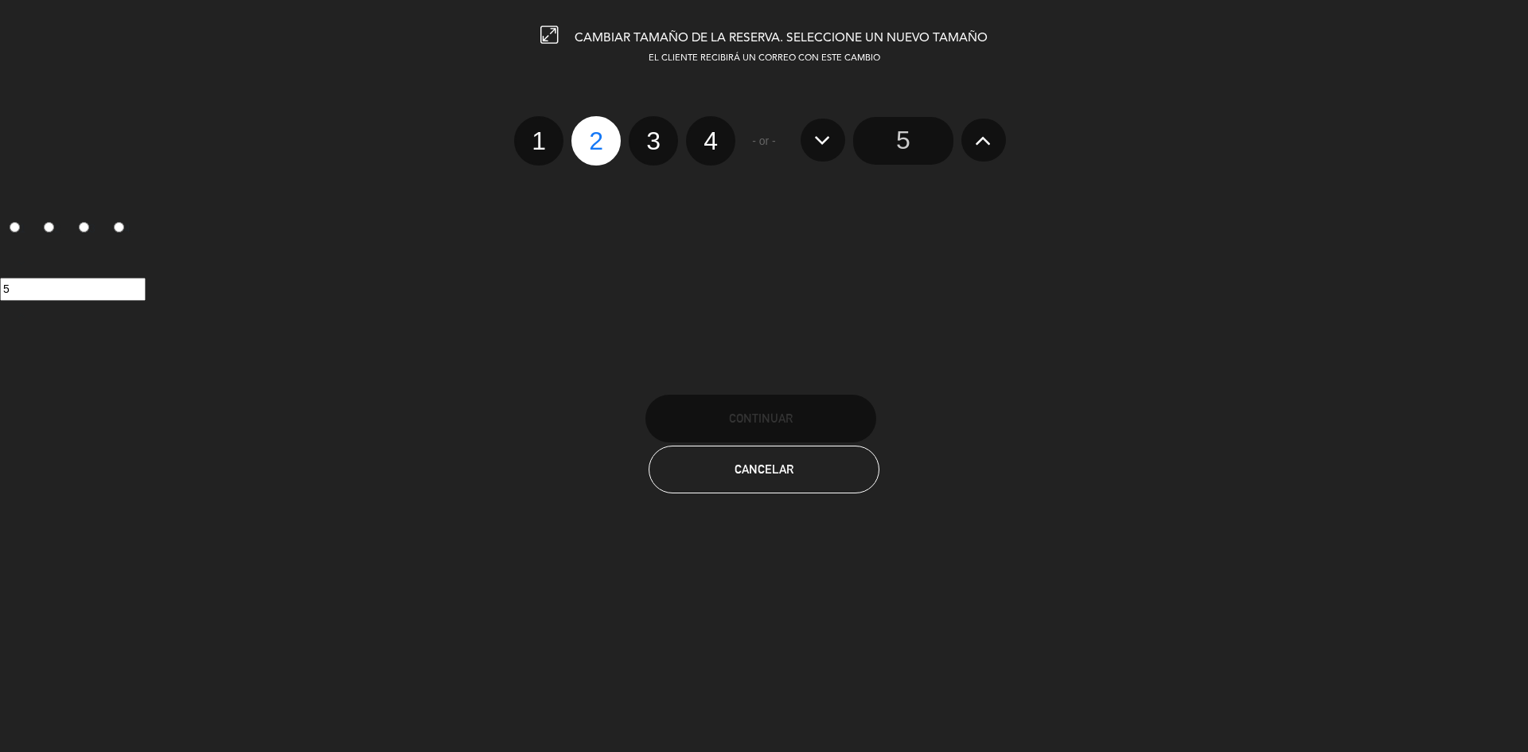
click at [654, 146] on label "3" at bounding box center [653, 140] width 49 height 49
click at [654, 132] on input "3" at bounding box center [651, 127] width 10 height 10
radio input "true"
radio input "false"
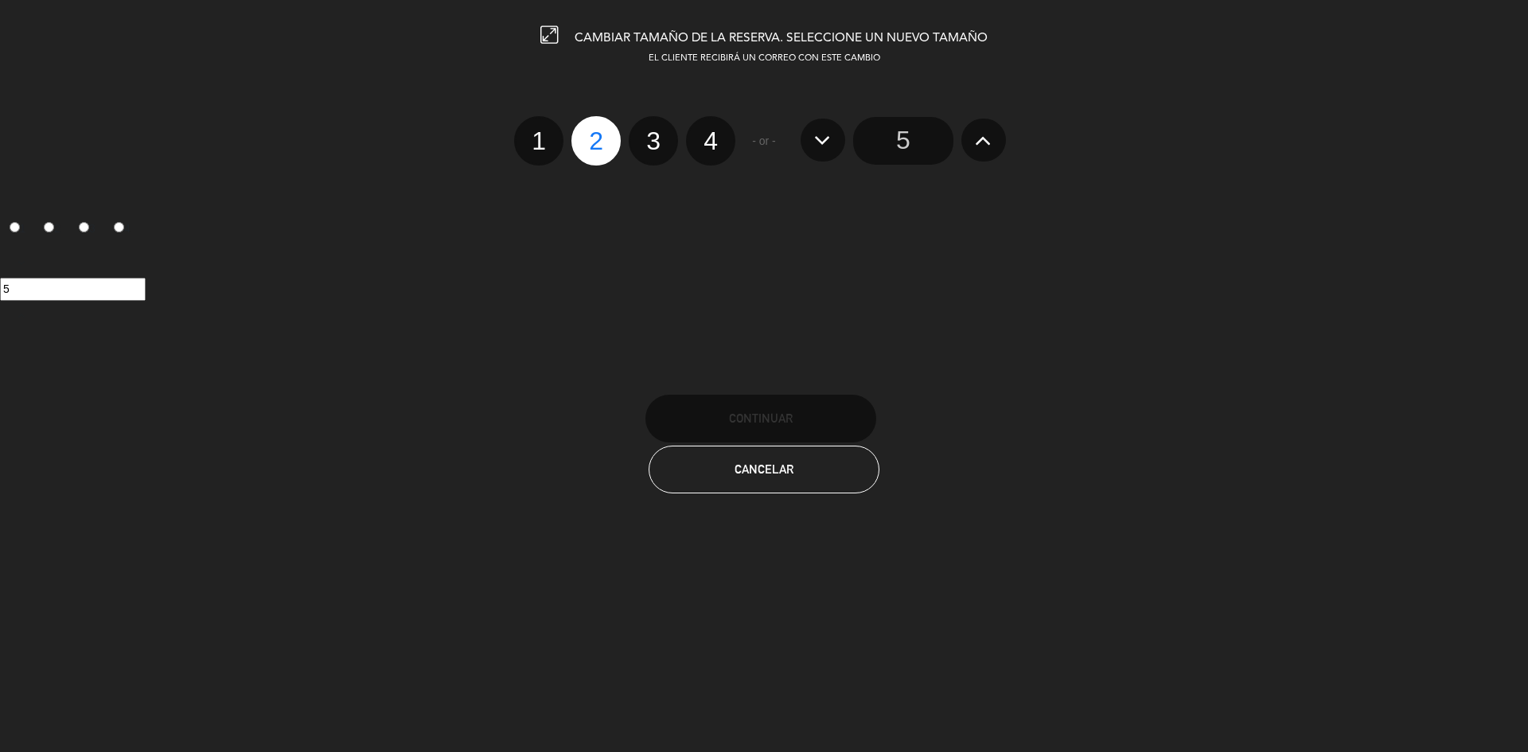
radio input "false"
radio input "true"
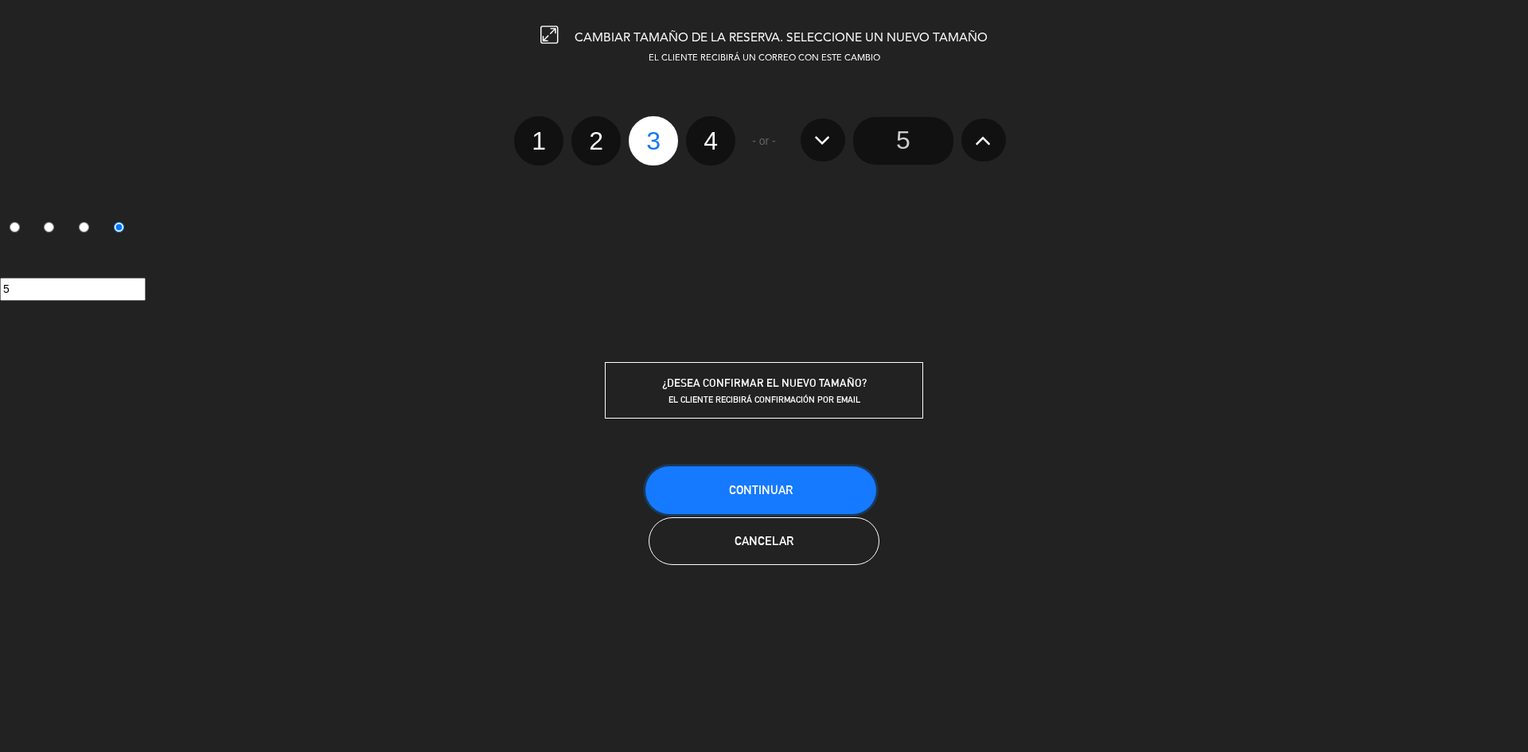
click at [797, 489] on button "Continuar" at bounding box center [760, 490] width 231 height 48
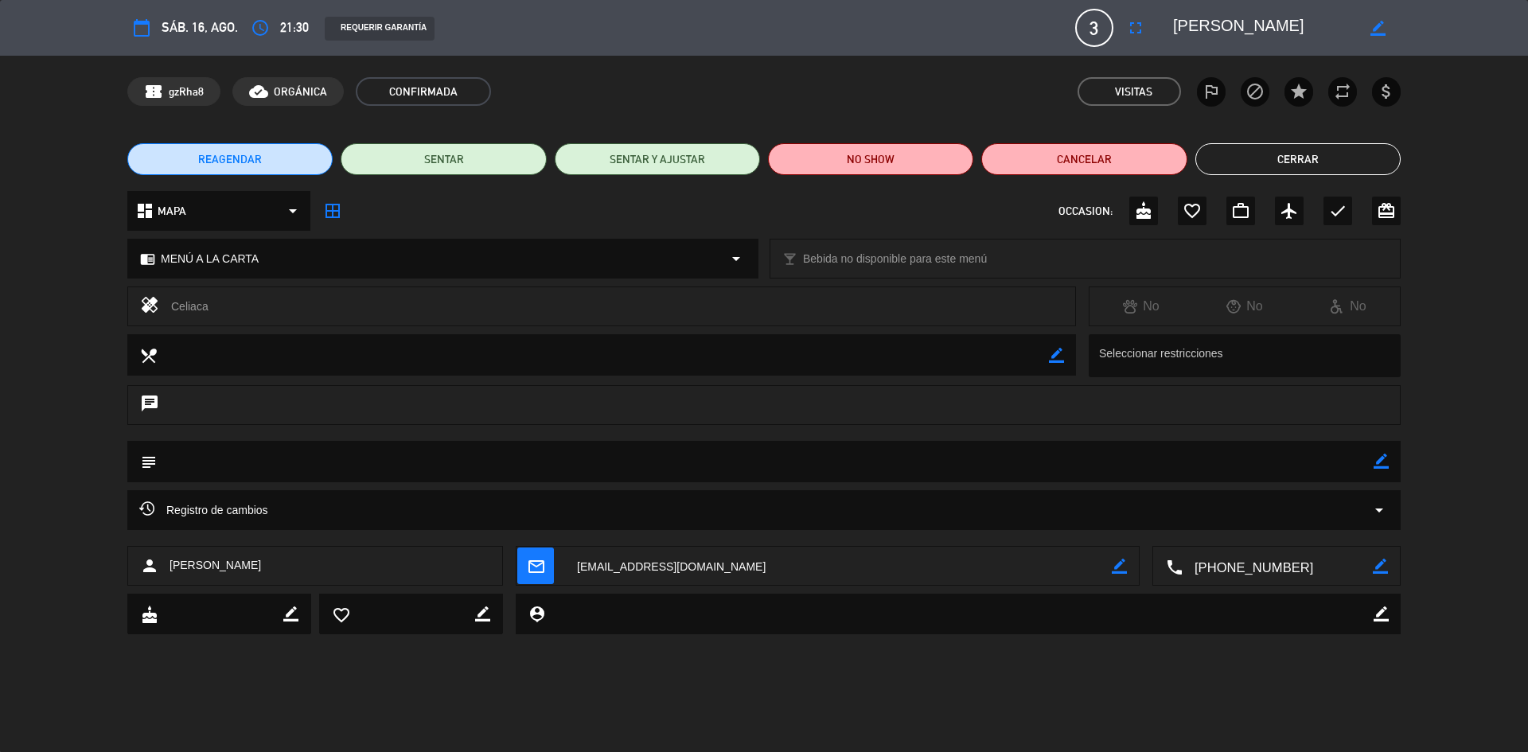
click at [1259, 154] on button "Cerrar" at bounding box center [1297, 159] width 205 height 32
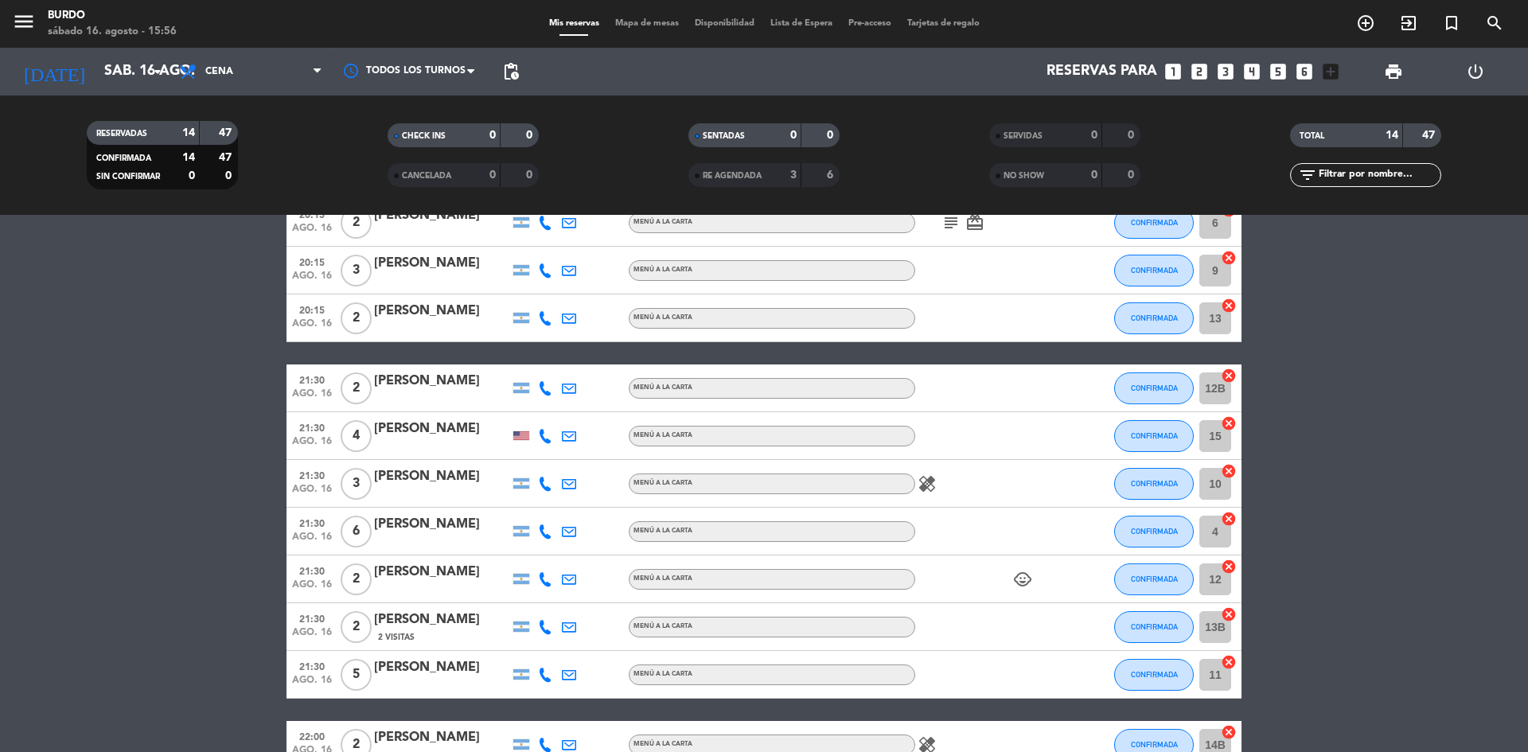
scroll to position [239, 0]
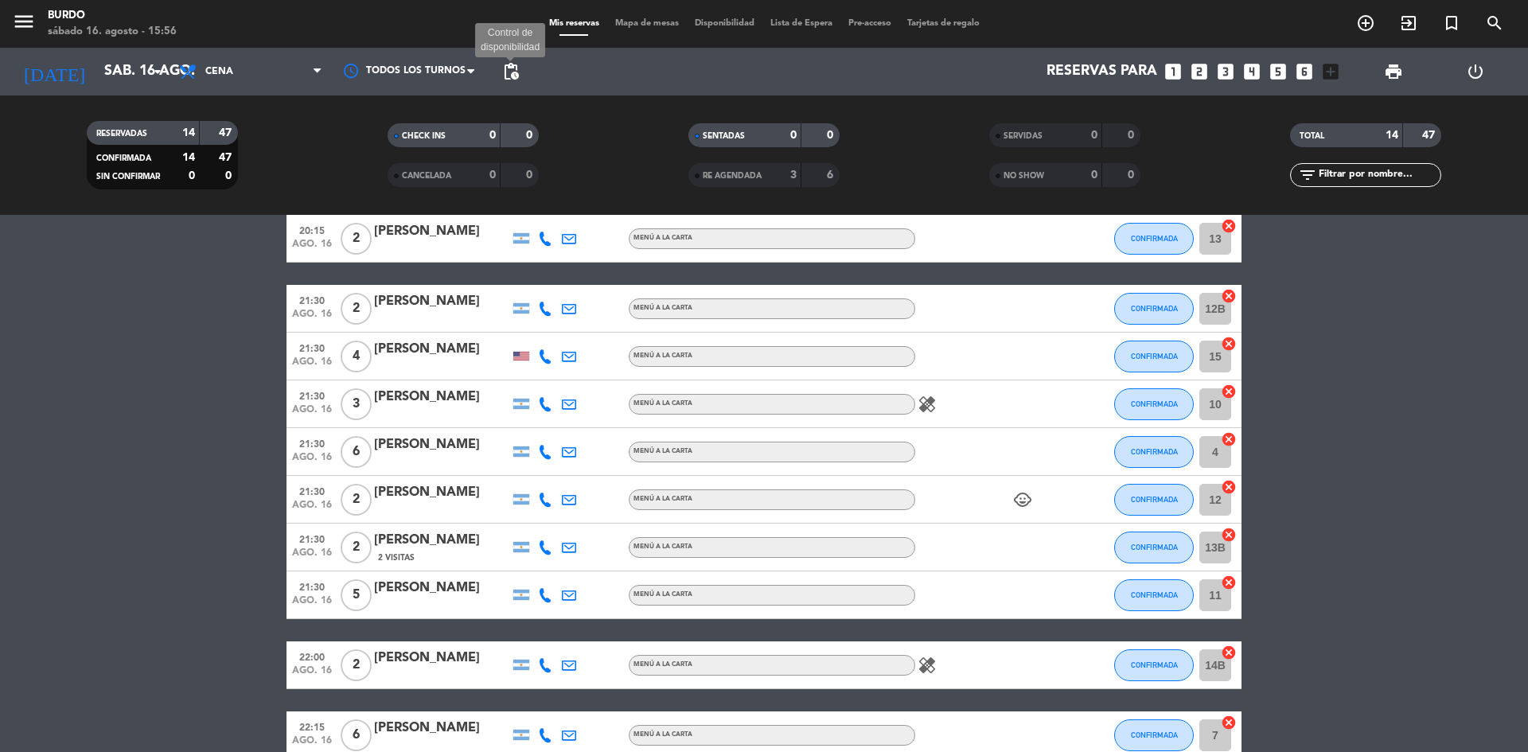
click at [507, 76] on span "pending_actions" at bounding box center [510, 71] width 19 height 19
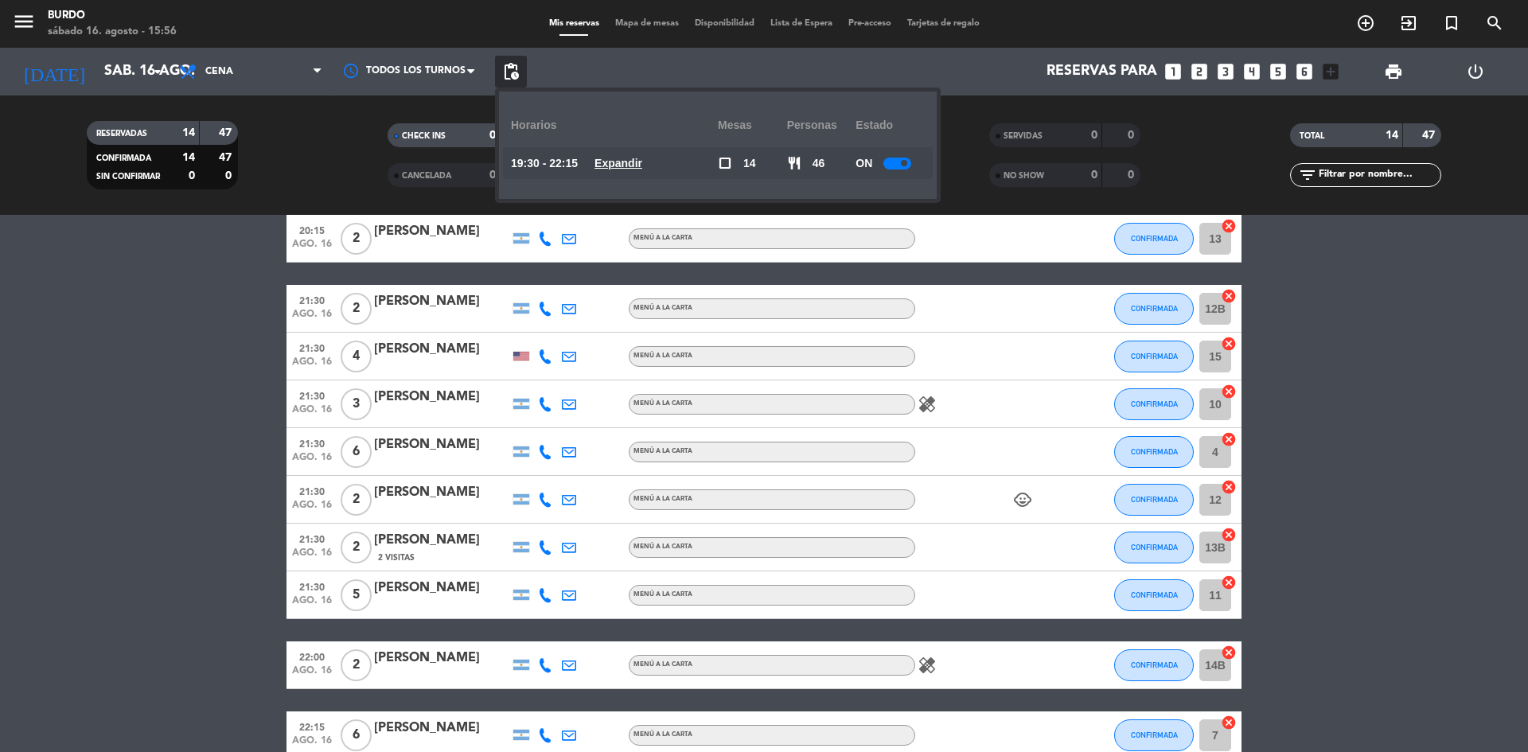
click at [639, 168] on u "Expandir" at bounding box center [618, 163] width 48 height 13
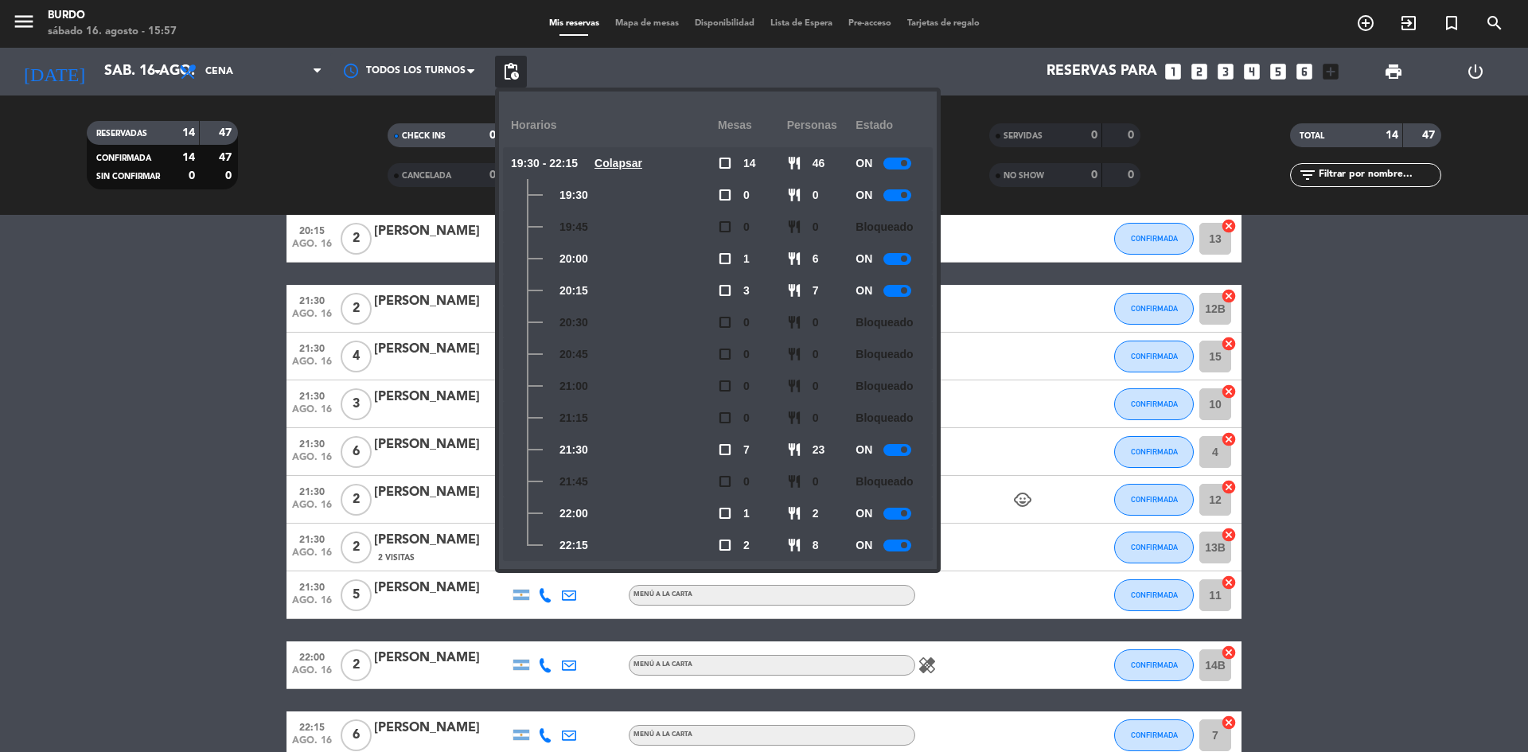
click at [897, 452] on div at bounding box center [897, 450] width 28 height 12
click at [183, 529] on bookings-row "20:00 [DATE] 6 [PERSON_NAME] A LA CARTA CONFIRMADA 1 cancel 20:15 [DATE] 2 [PER…" at bounding box center [764, 428] width 1528 height 758
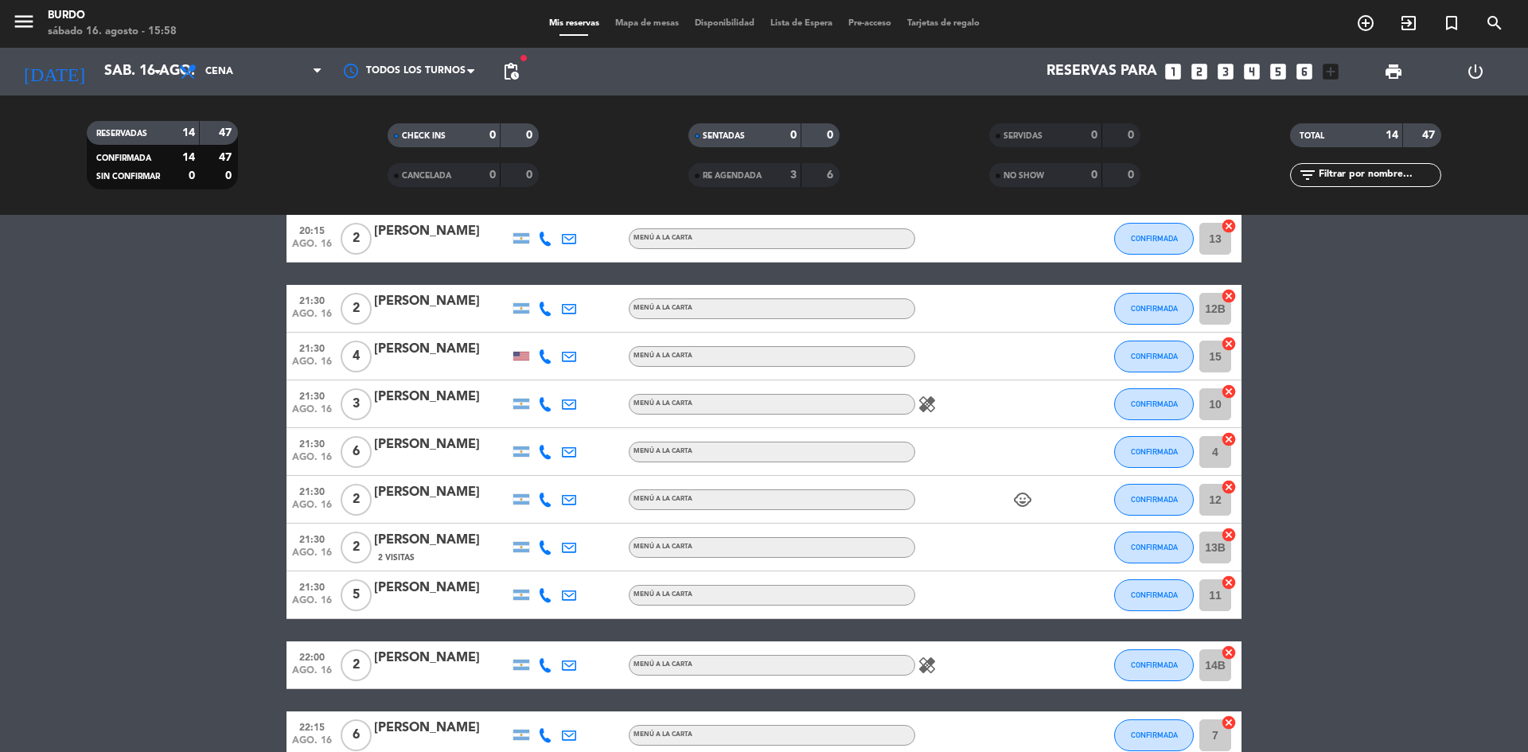
click at [460, 457] on div at bounding box center [441, 462] width 135 height 13
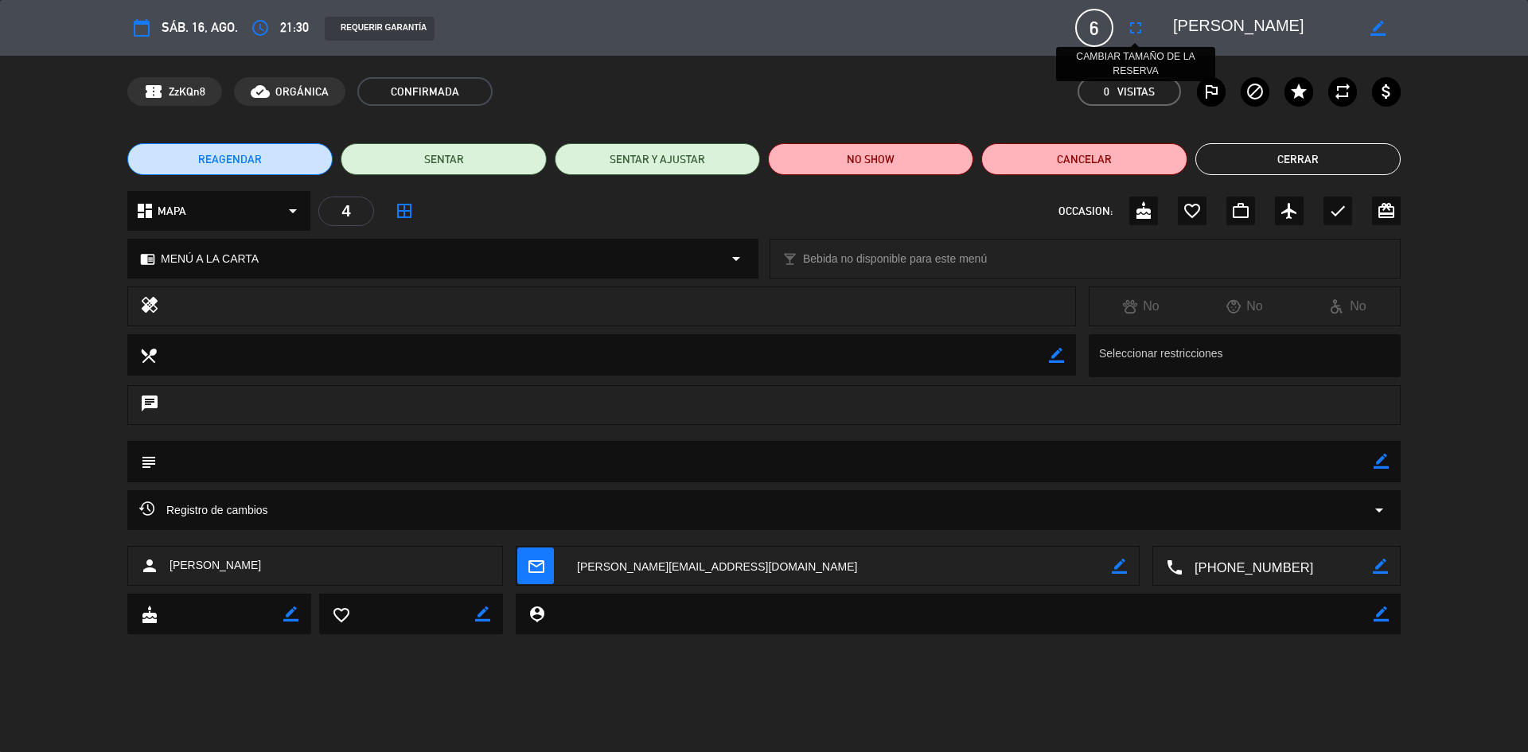
click at [1132, 26] on icon "fullscreen" at bounding box center [1135, 27] width 19 height 19
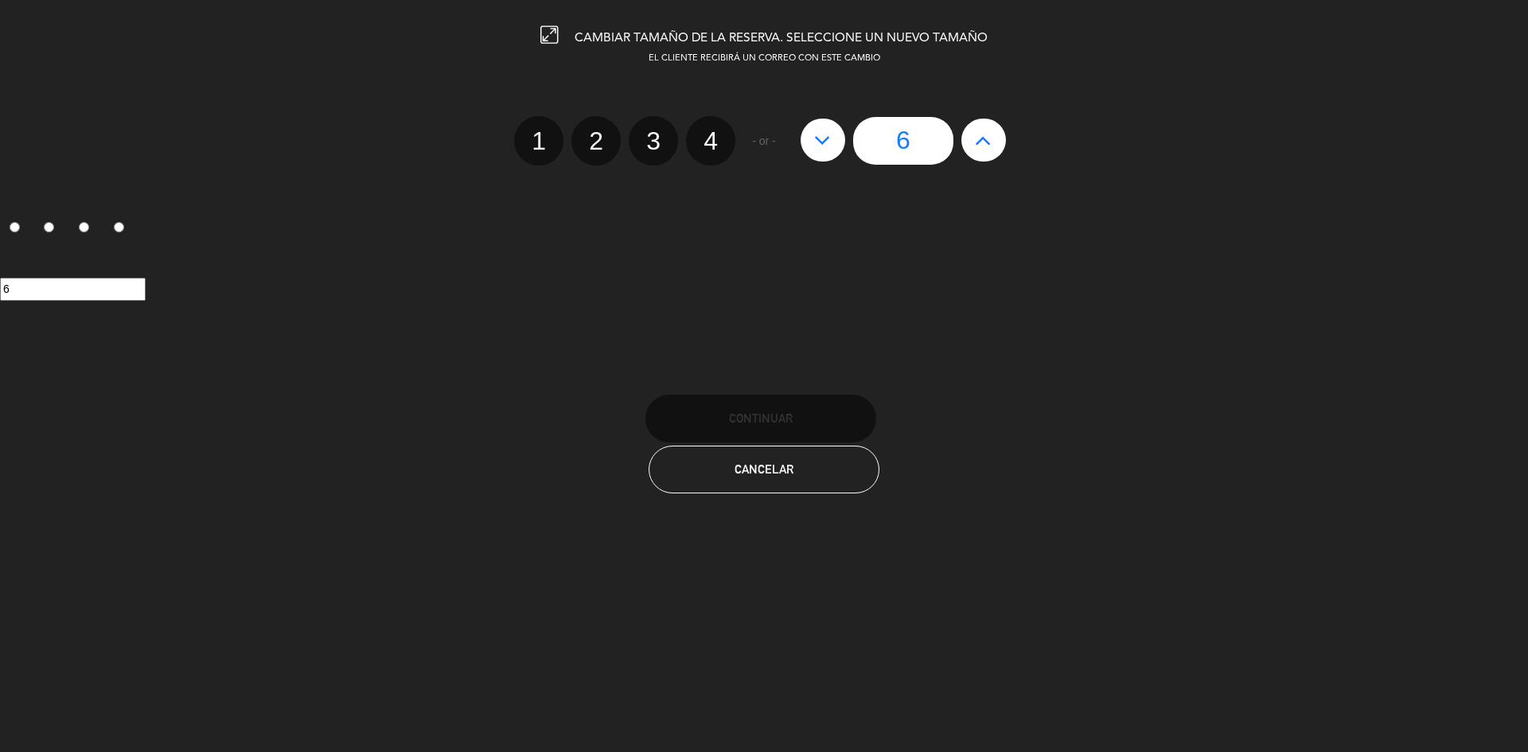
click at [983, 152] on button at bounding box center [983, 140] width 45 height 43
type input "7"
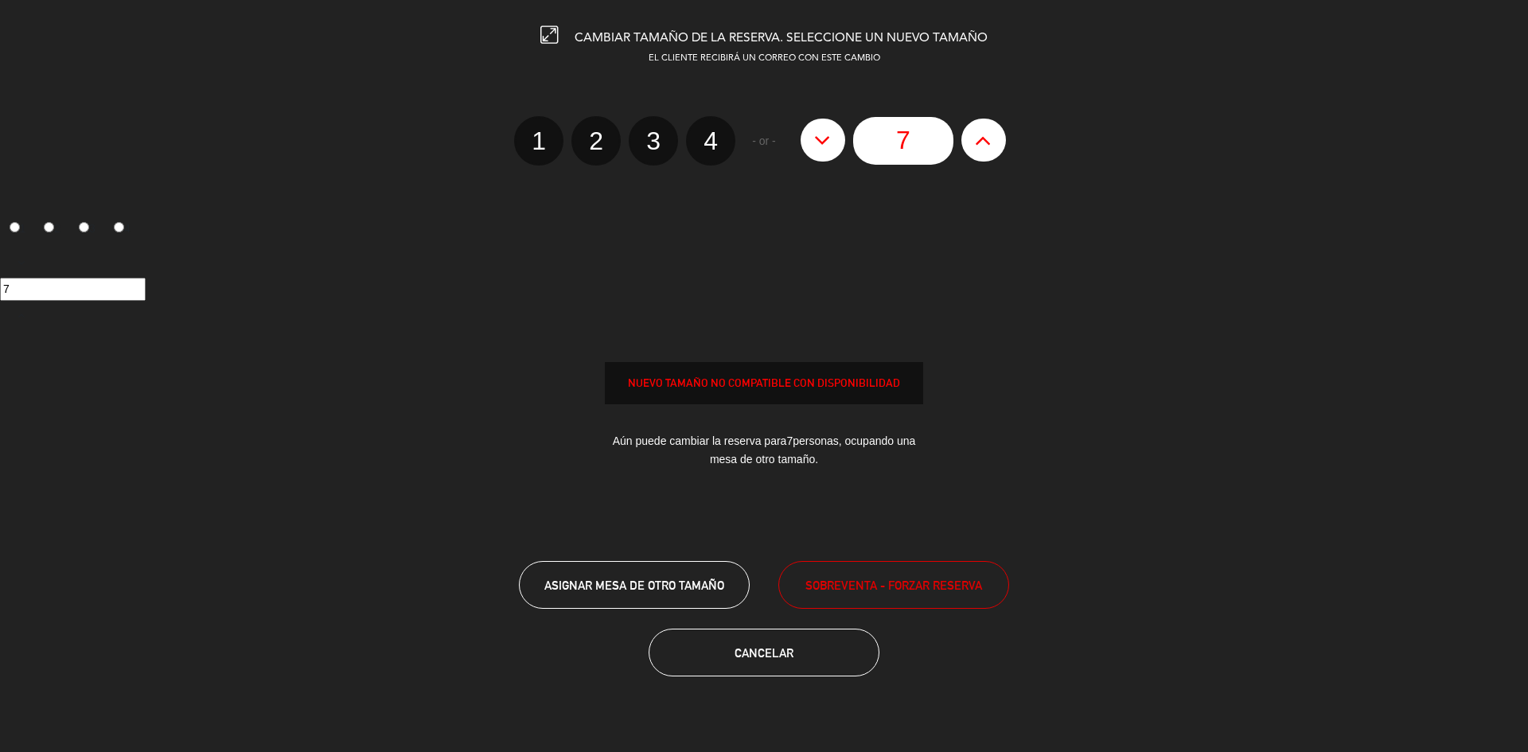
click at [983, 152] on button at bounding box center [983, 140] width 45 height 43
type input "8"
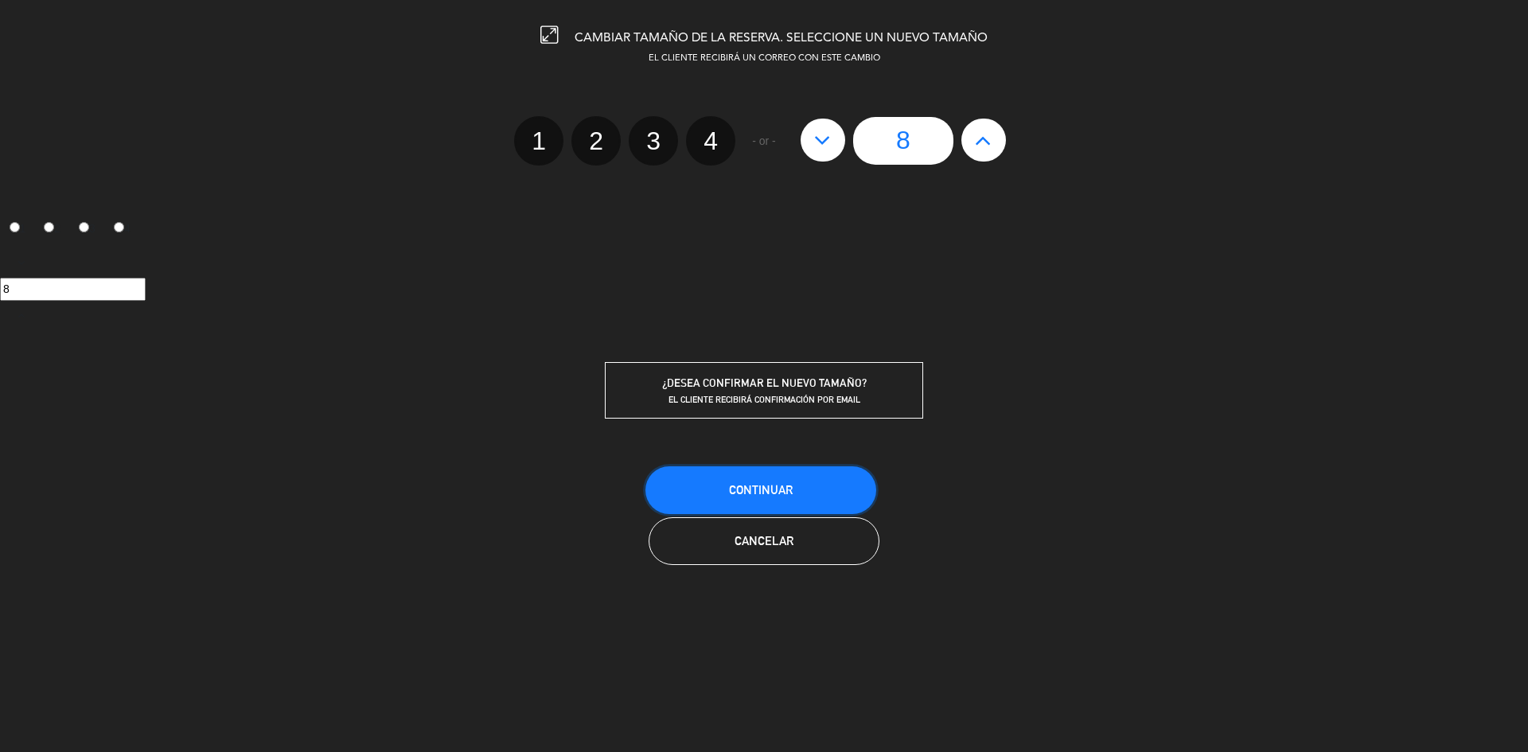
click at [803, 482] on button "Continuar" at bounding box center [760, 490] width 231 height 48
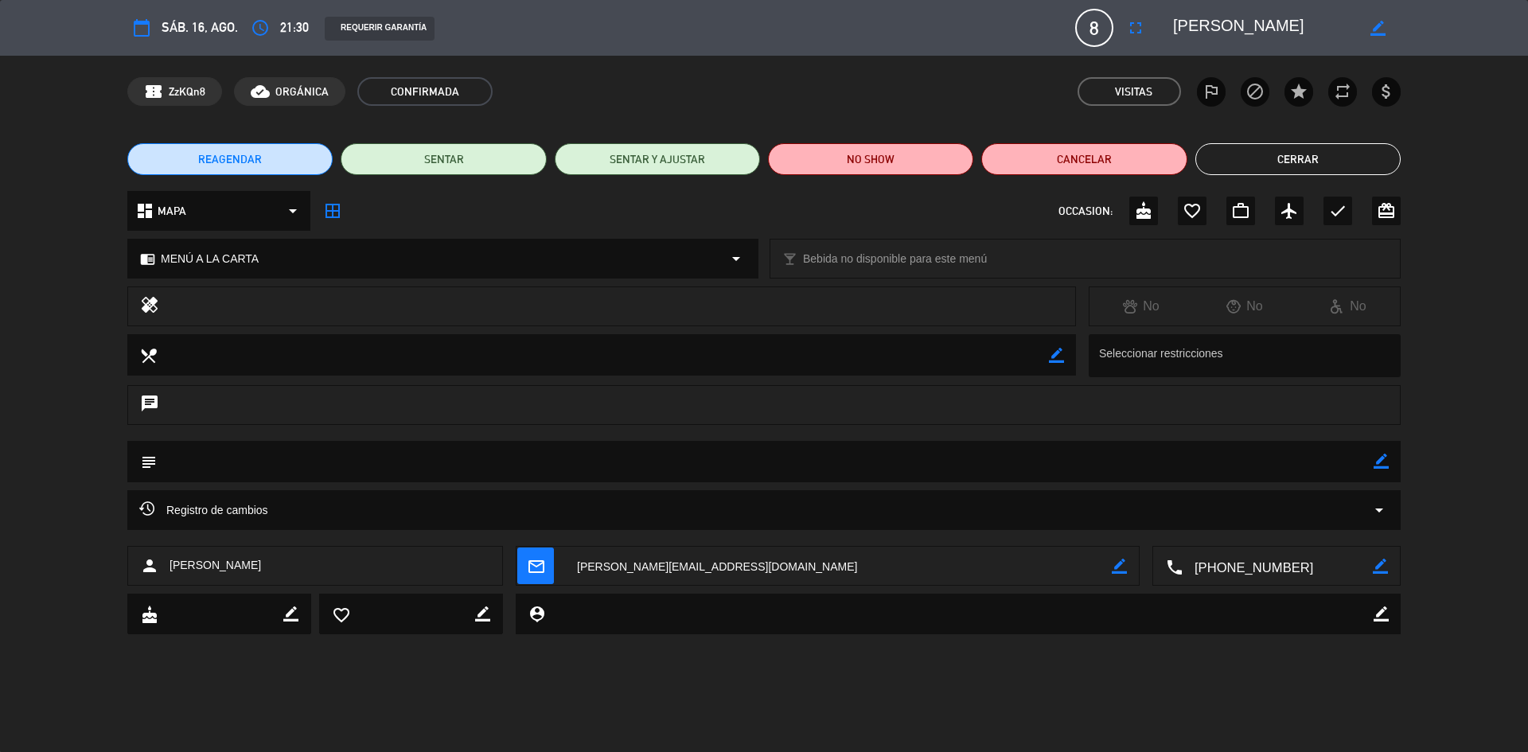
click at [1324, 150] on button "Cerrar" at bounding box center [1297, 159] width 205 height 32
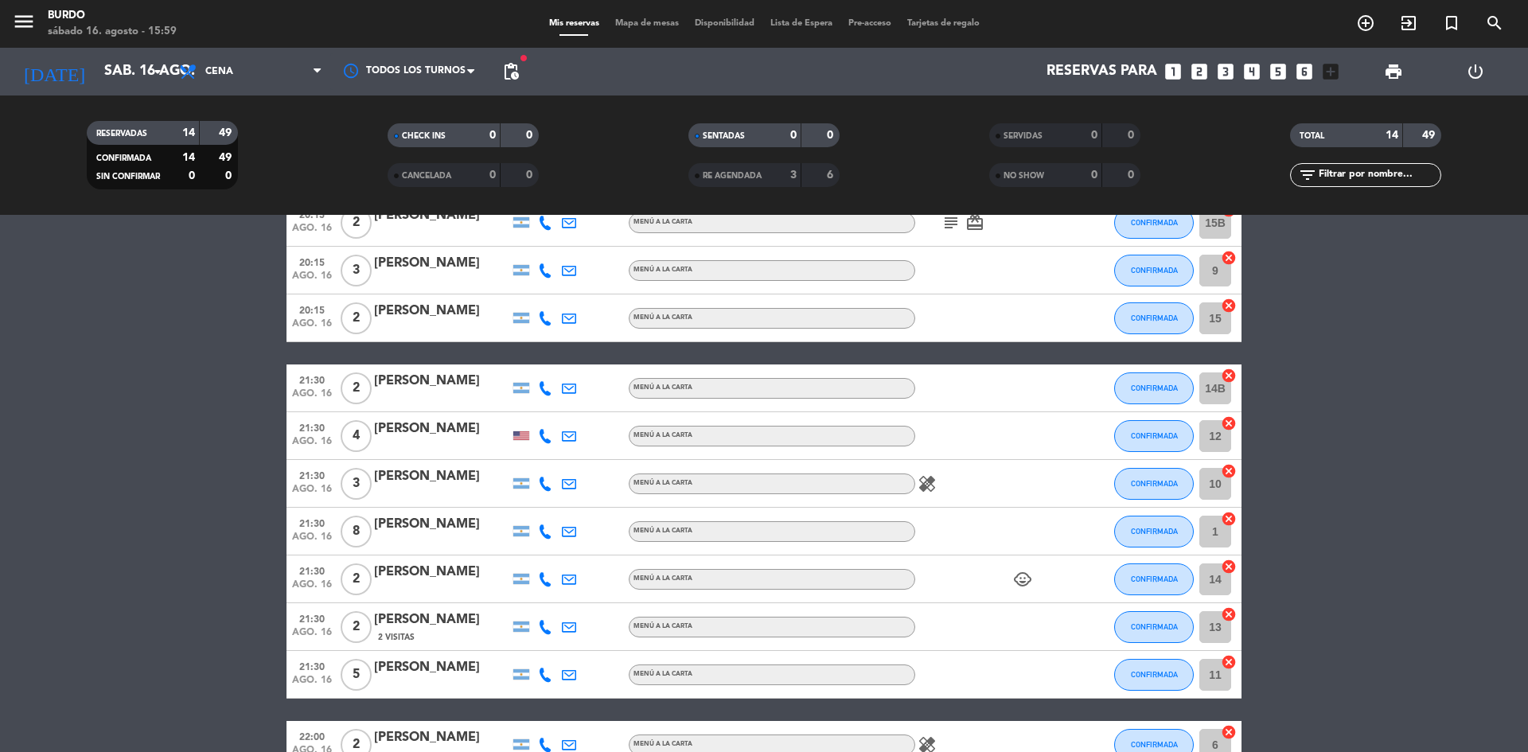
scroll to position [0, 0]
